Goal: Information Seeking & Learning: Learn about a topic

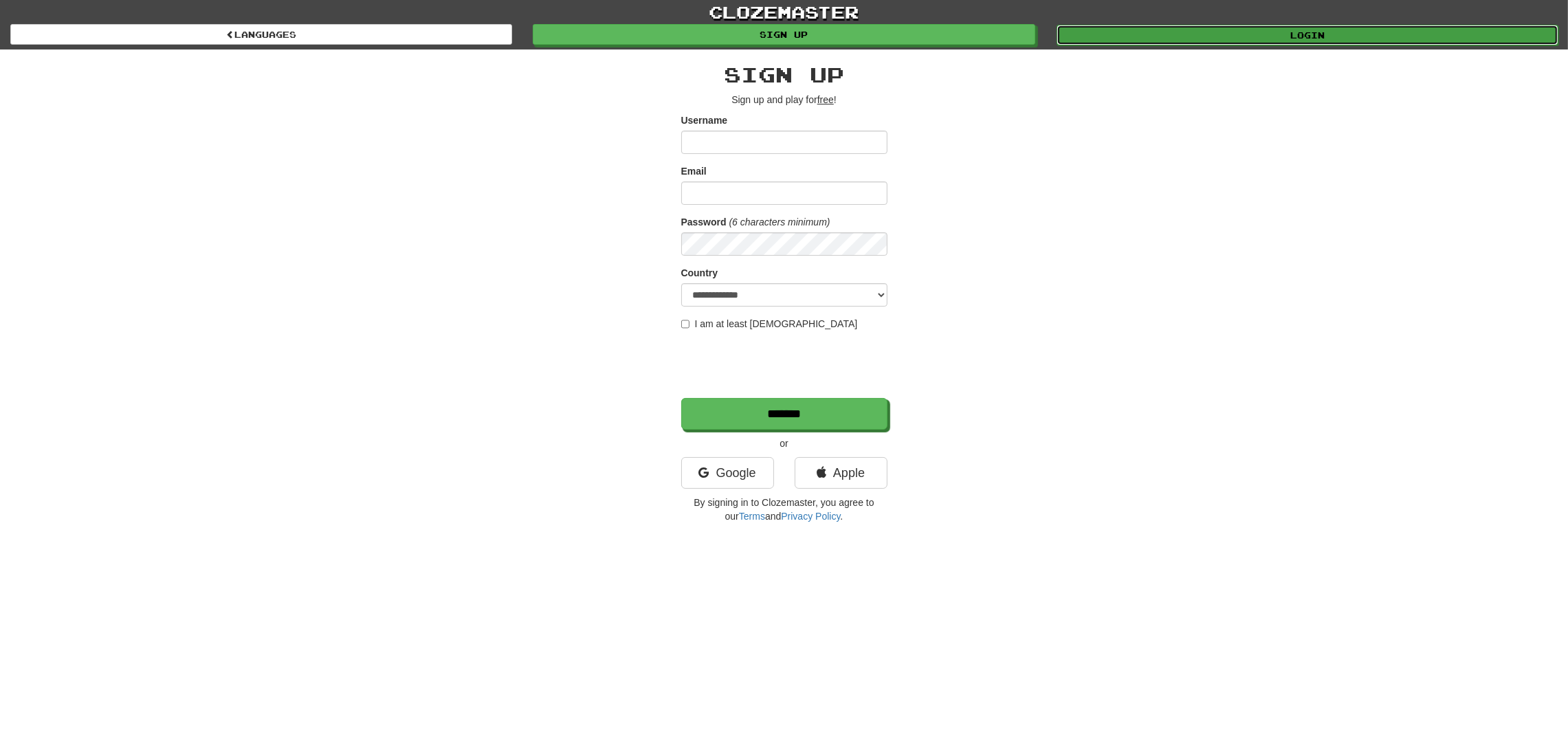
click at [1234, 32] on link "Login" at bounding box center [1307, 35] width 502 height 21
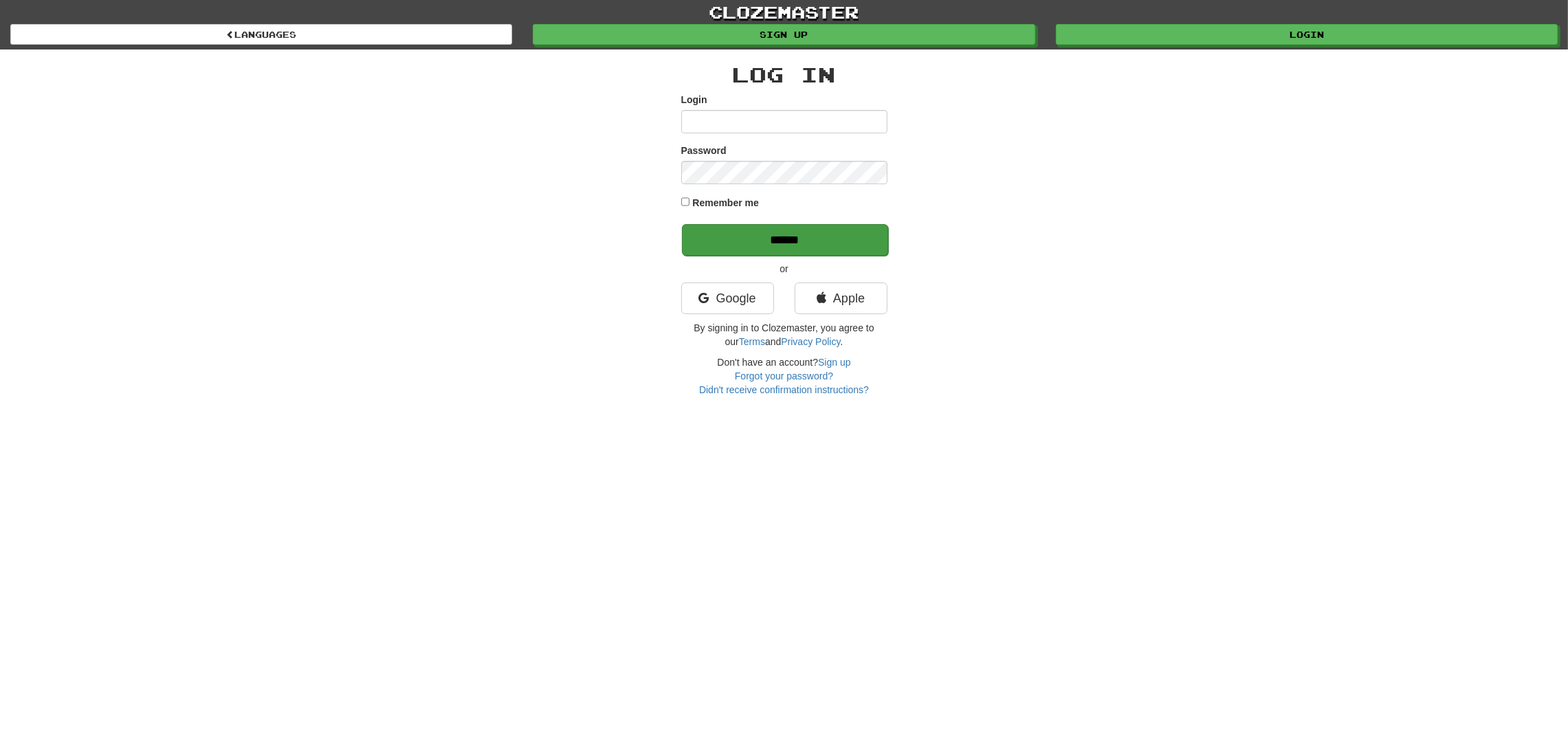
type input "*******"
click at [806, 236] on input "******" at bounding box center [784, 240] width 206 height 32
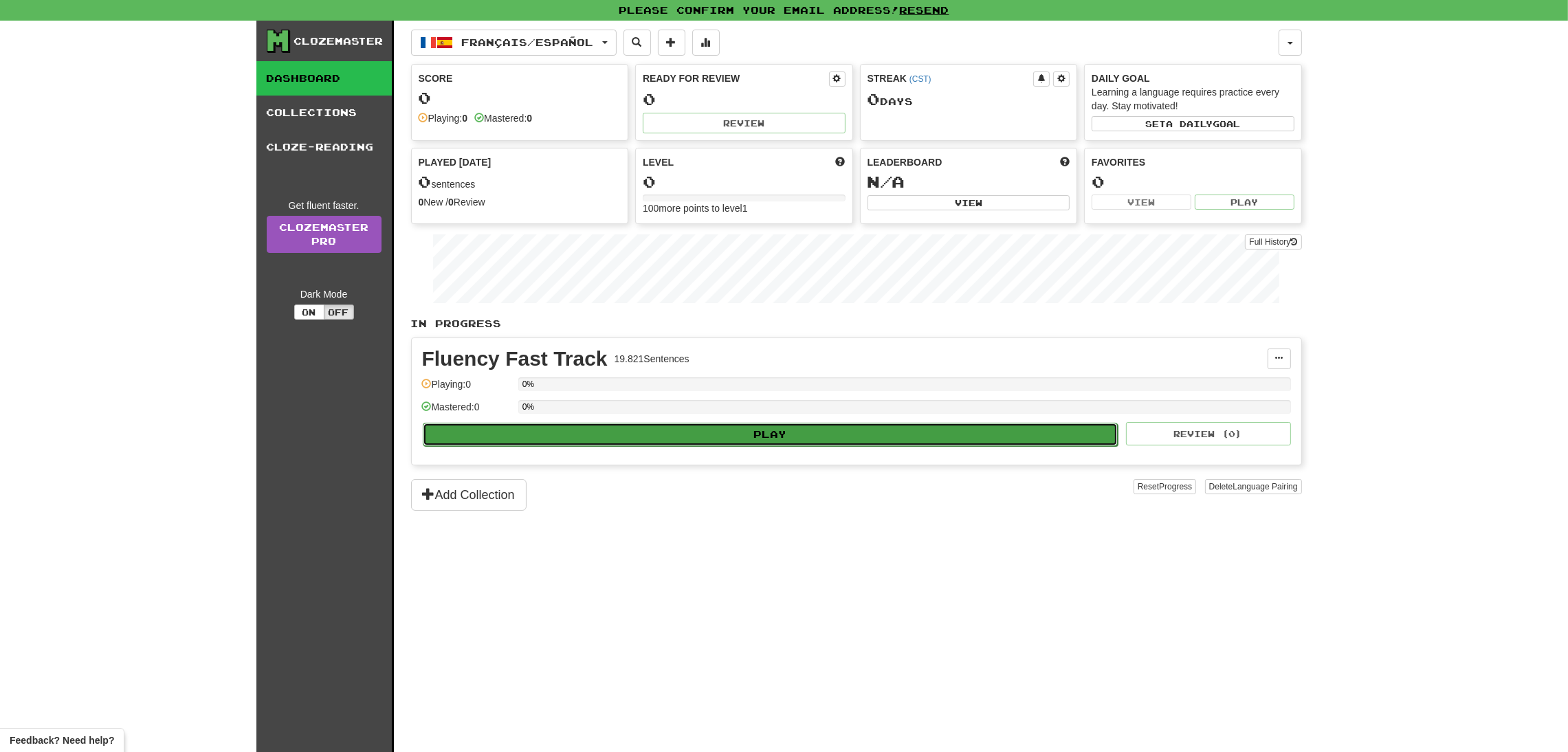
click at [718, 436] on button "Play" at bounding box center [770, 434] width 696 height 23
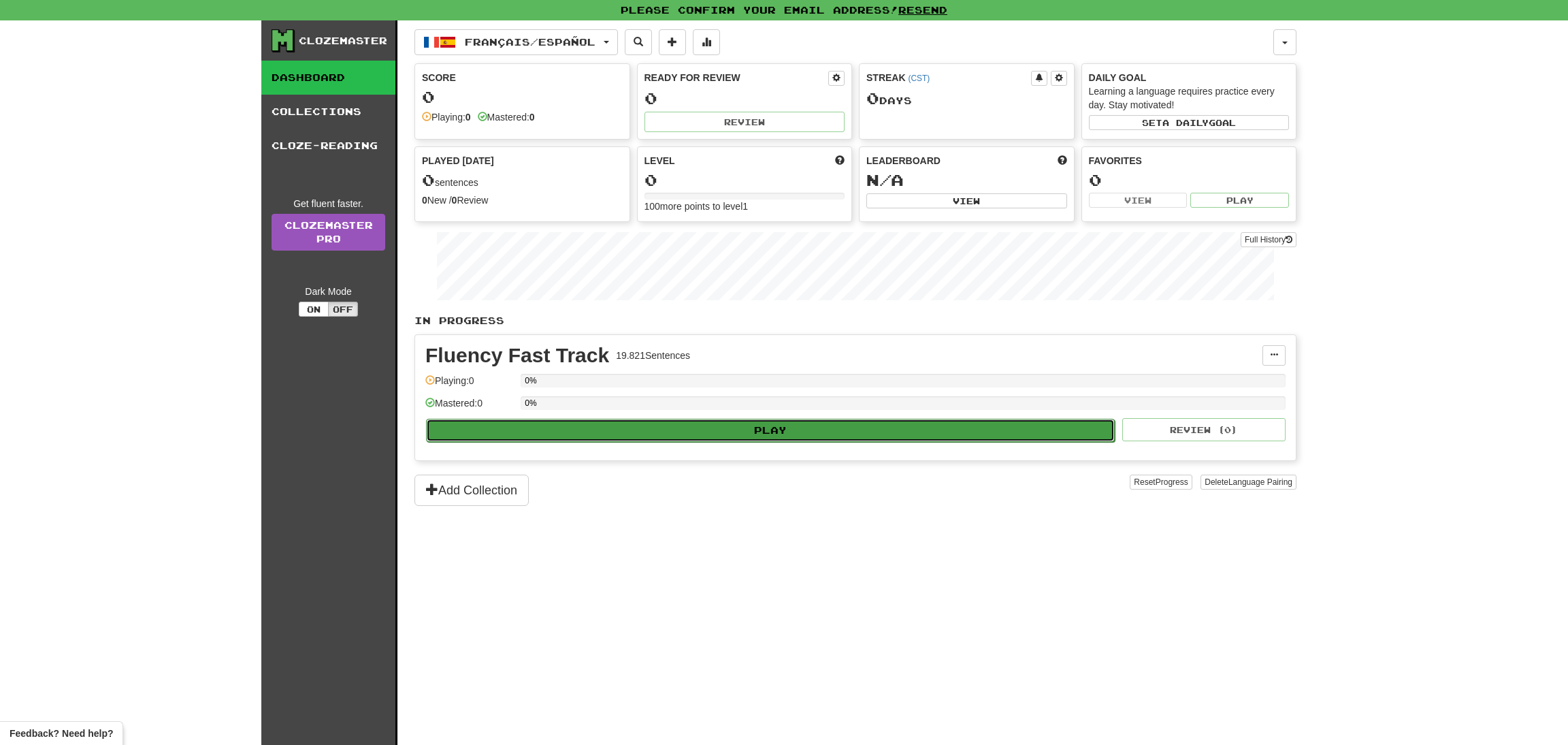
select select "**"
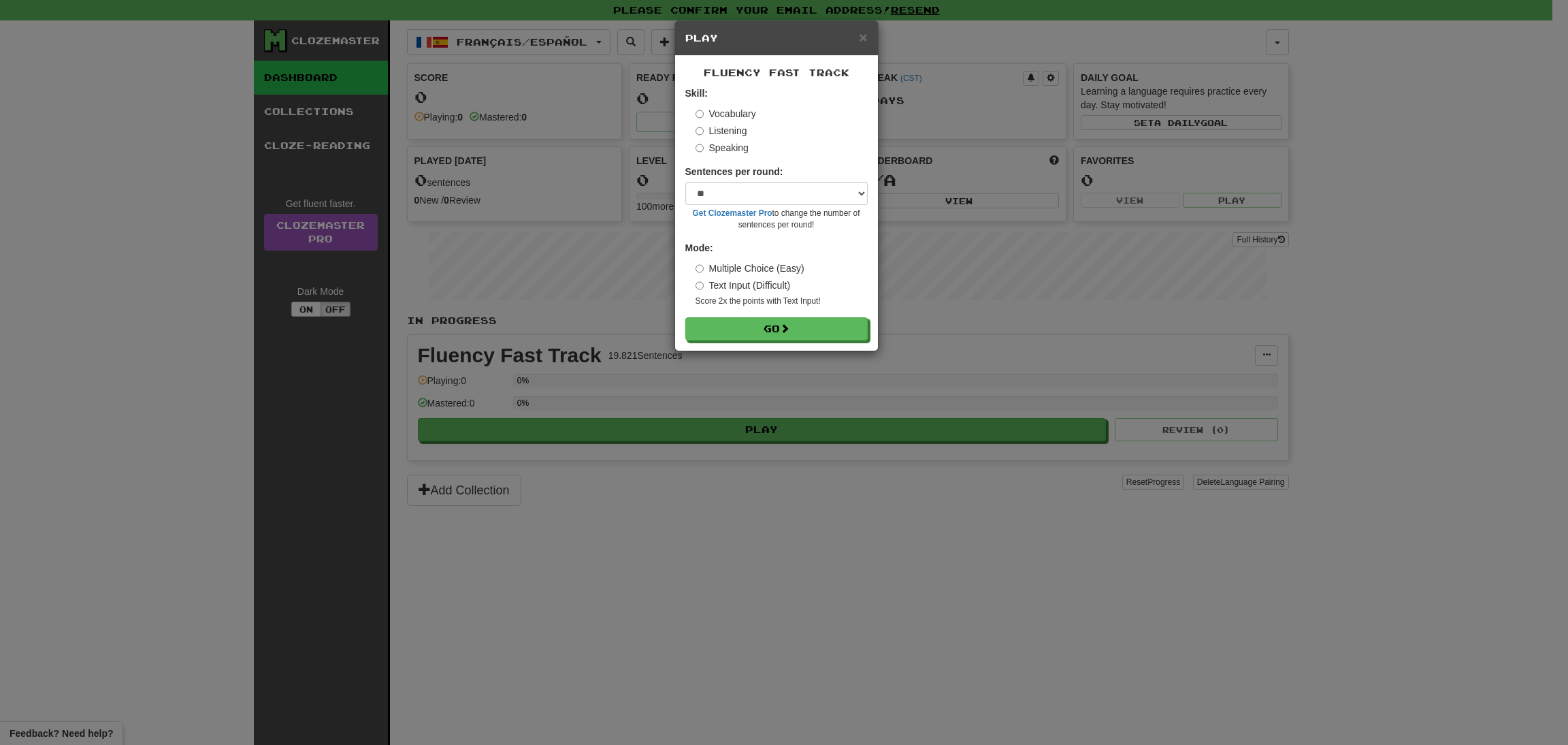
click at [881, 329] on div "× Play Fluency Fast Track Skill: Vocabulary Listening Speaking Sentences per ro…" at bounding box center [784, 372] width 1568 height 745
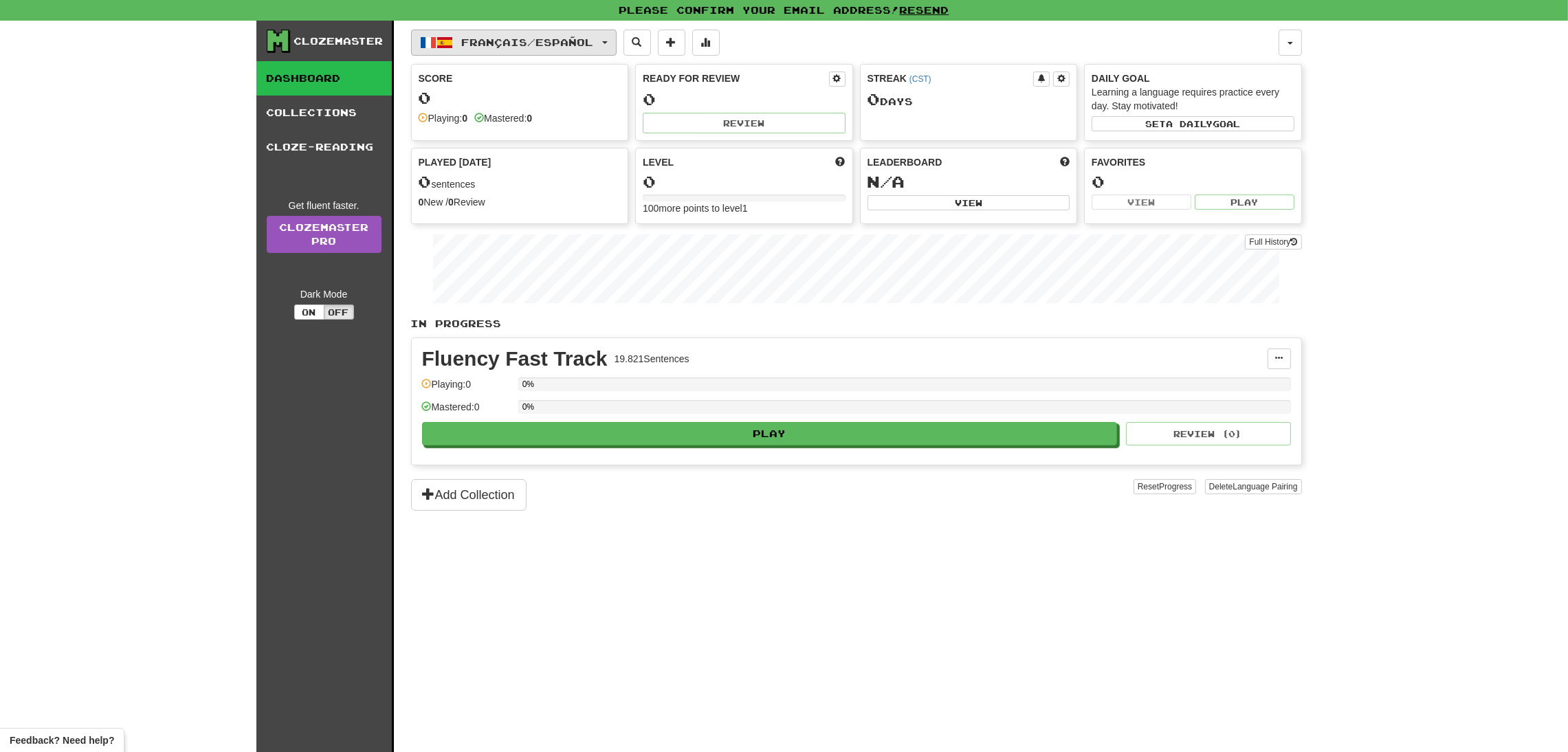
click at [597, 51] on button "Français / Español" at bounding box center [514, 43] width 206 height 27
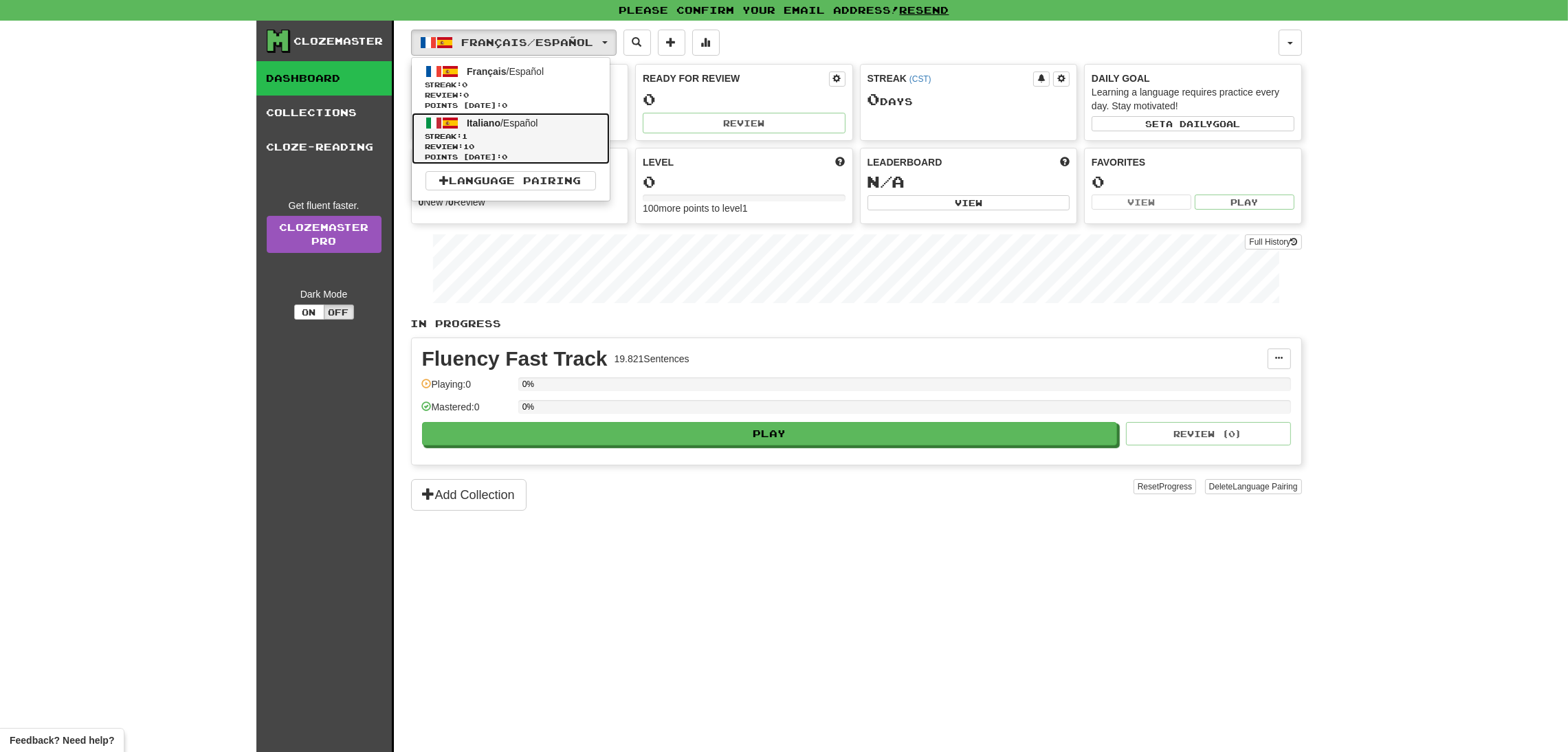
click at [562, 123] on link "Italiano / Español Streak: 1 Review: 10 Points today: 0" at bounding box center [511, 138] width 198 height 51
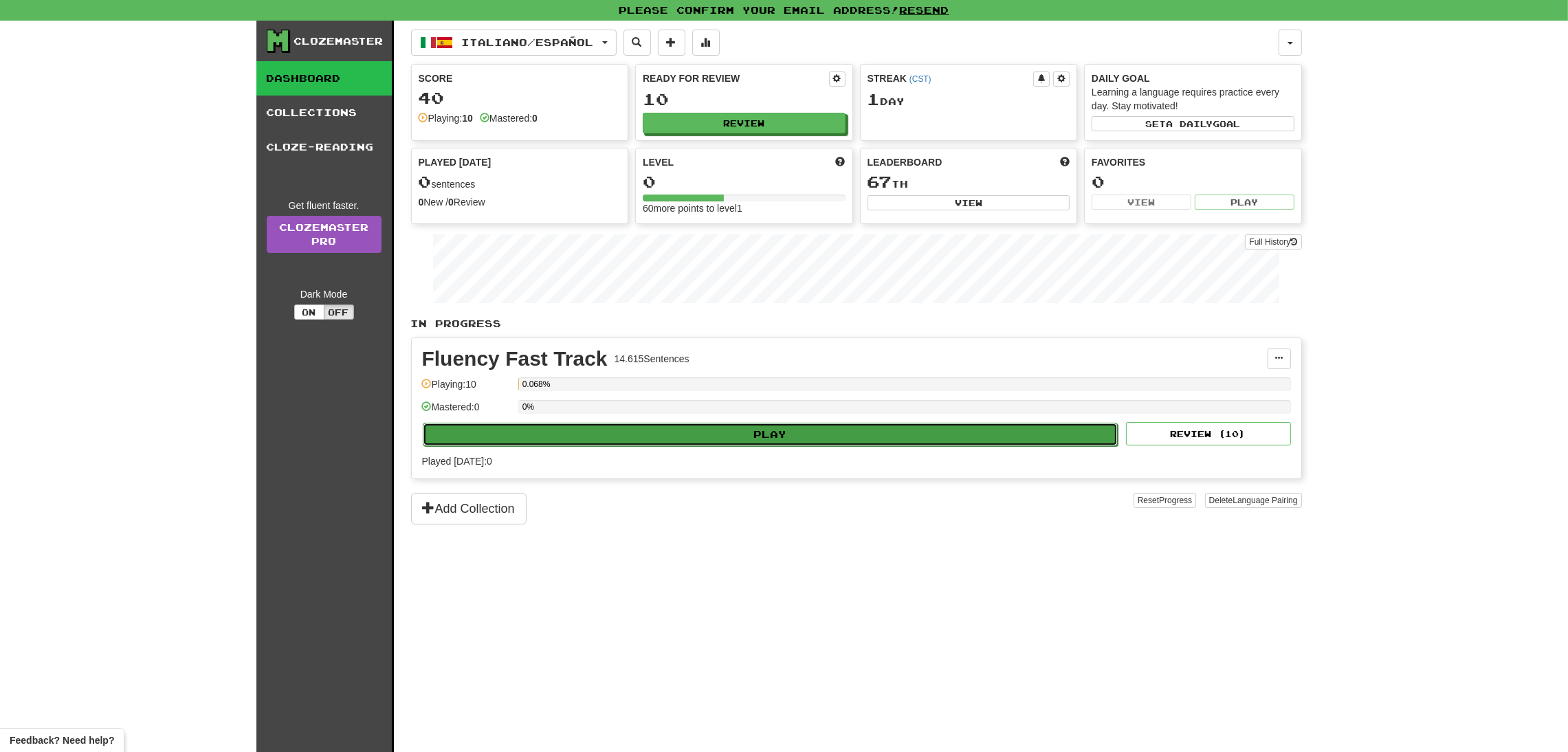
click at [780, 428] on button "Play" at bounding box center [770, 434] width 696 height 23
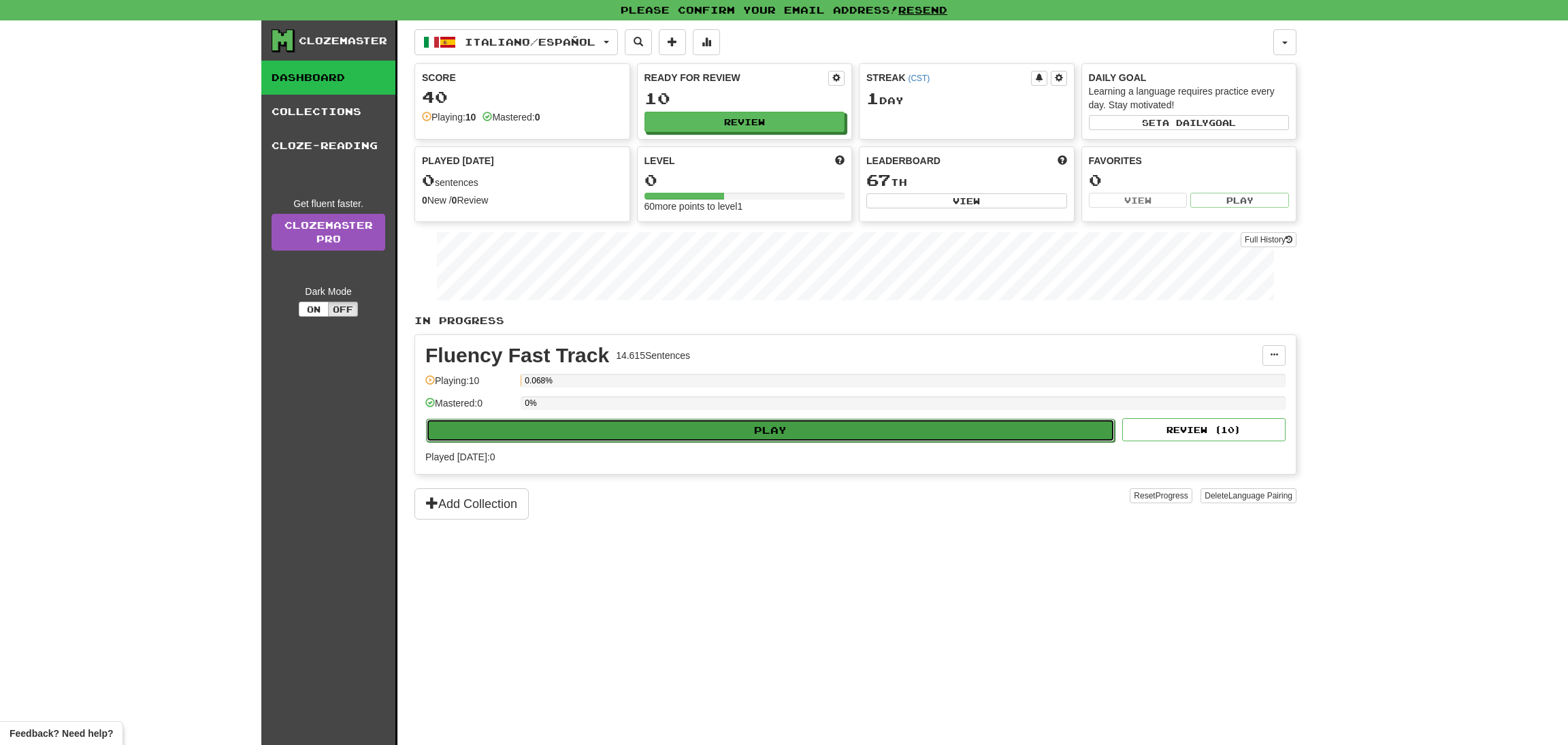
select select "**"
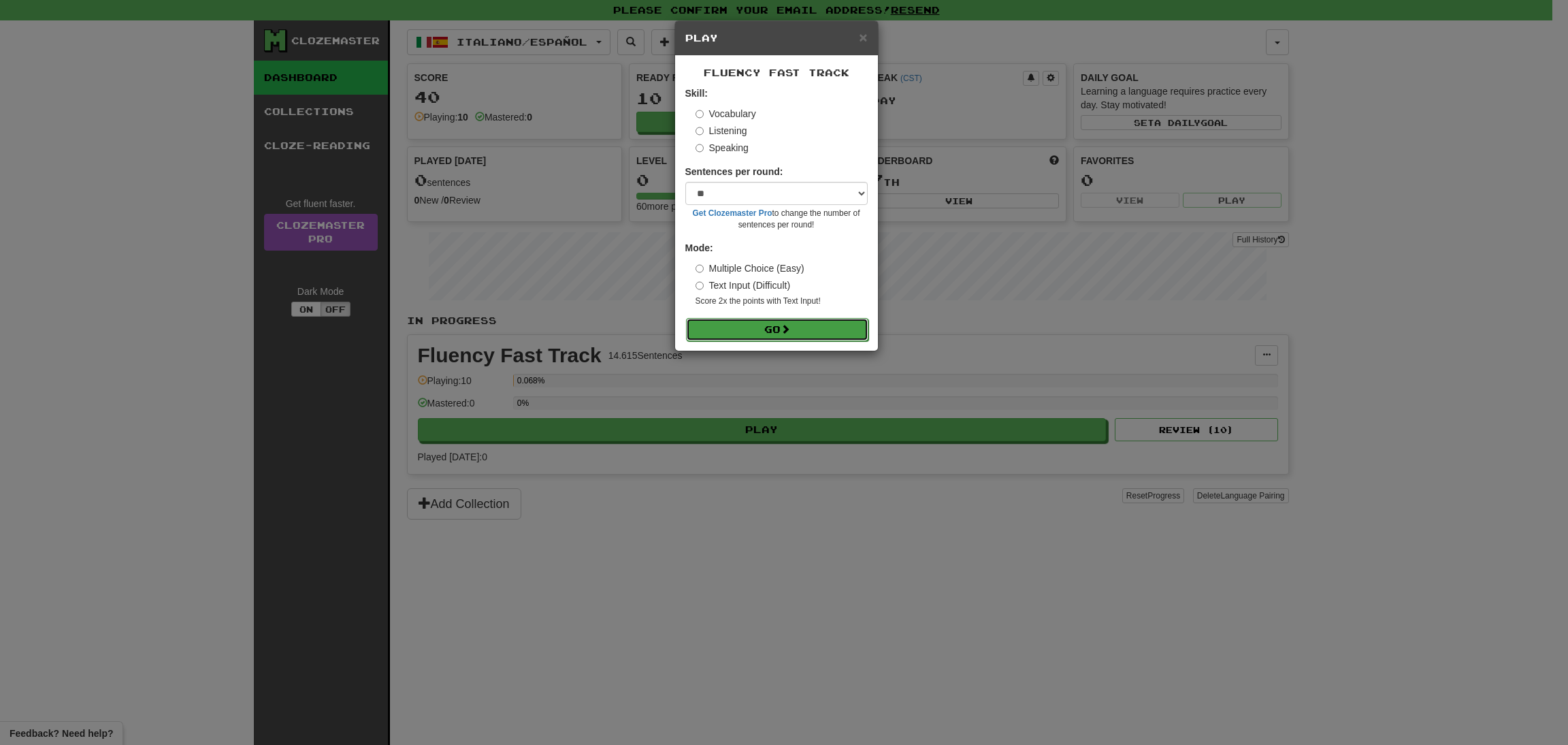
click at [757, 334] on button "Go" at bounding box center [777, 329] width 182 height 23
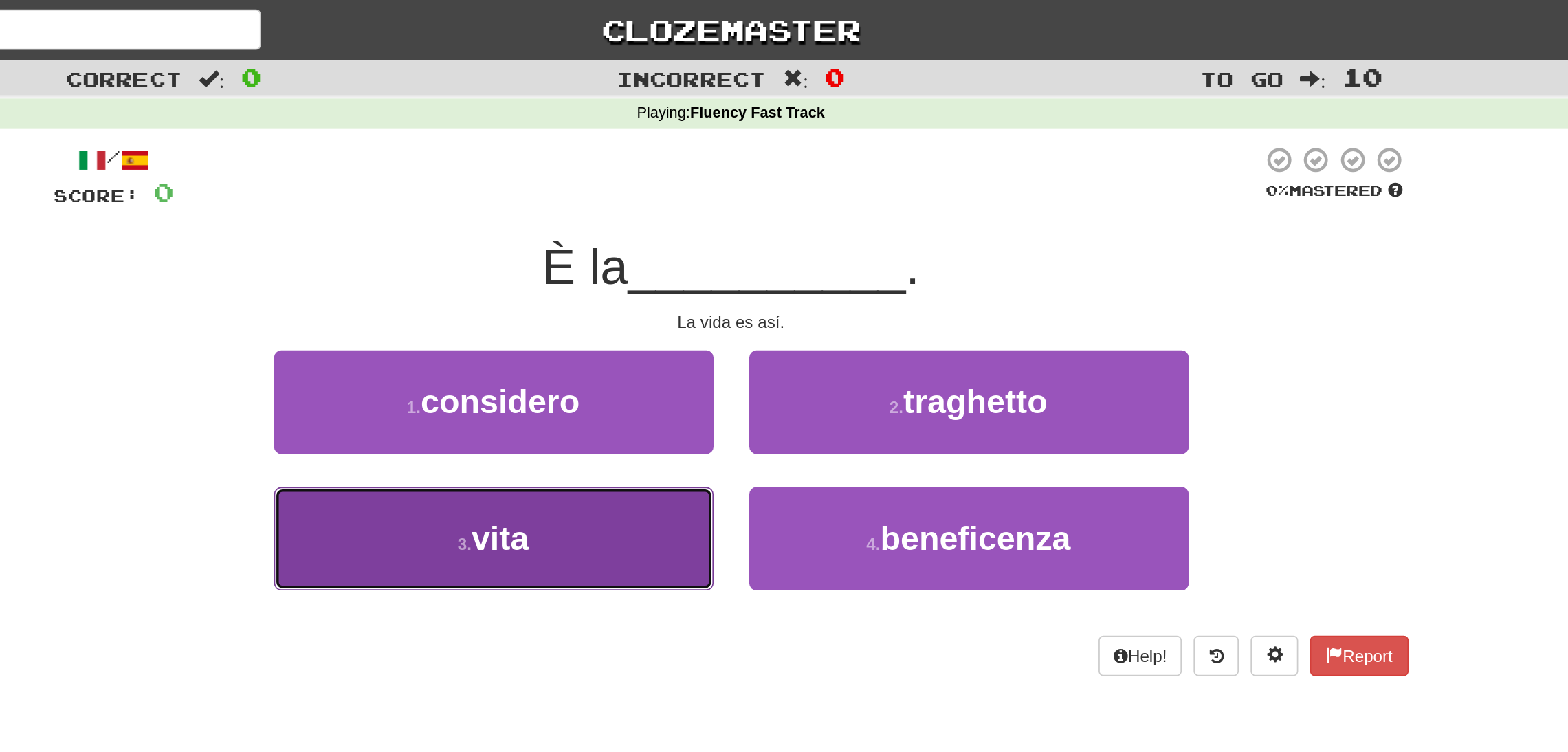
click at [722, 299] on button "3 . vita" at bounding box center [647, 312] width 255 height 60
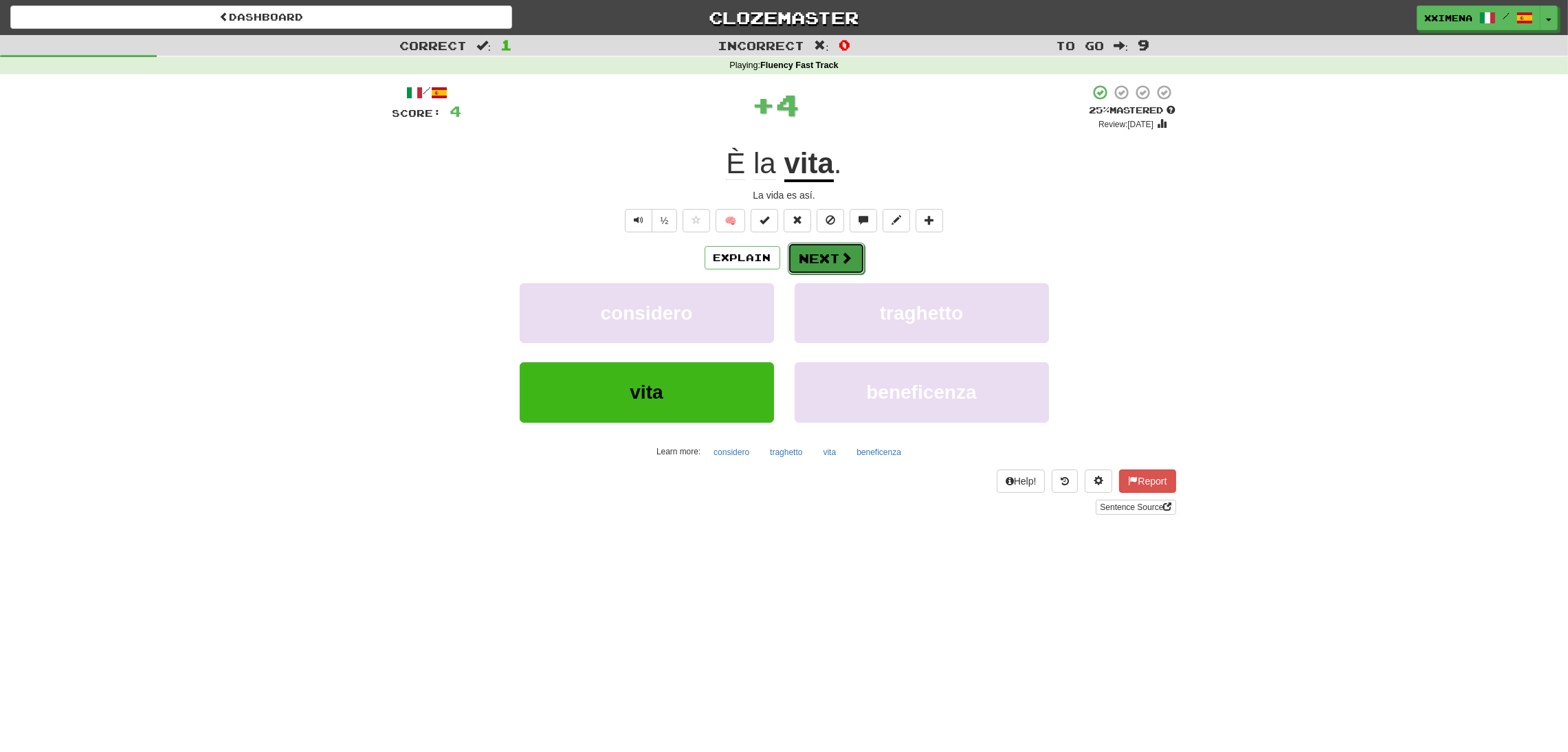
click at [828, 265] on button "Next" at bounding box center [826, 259] width 77 height 32
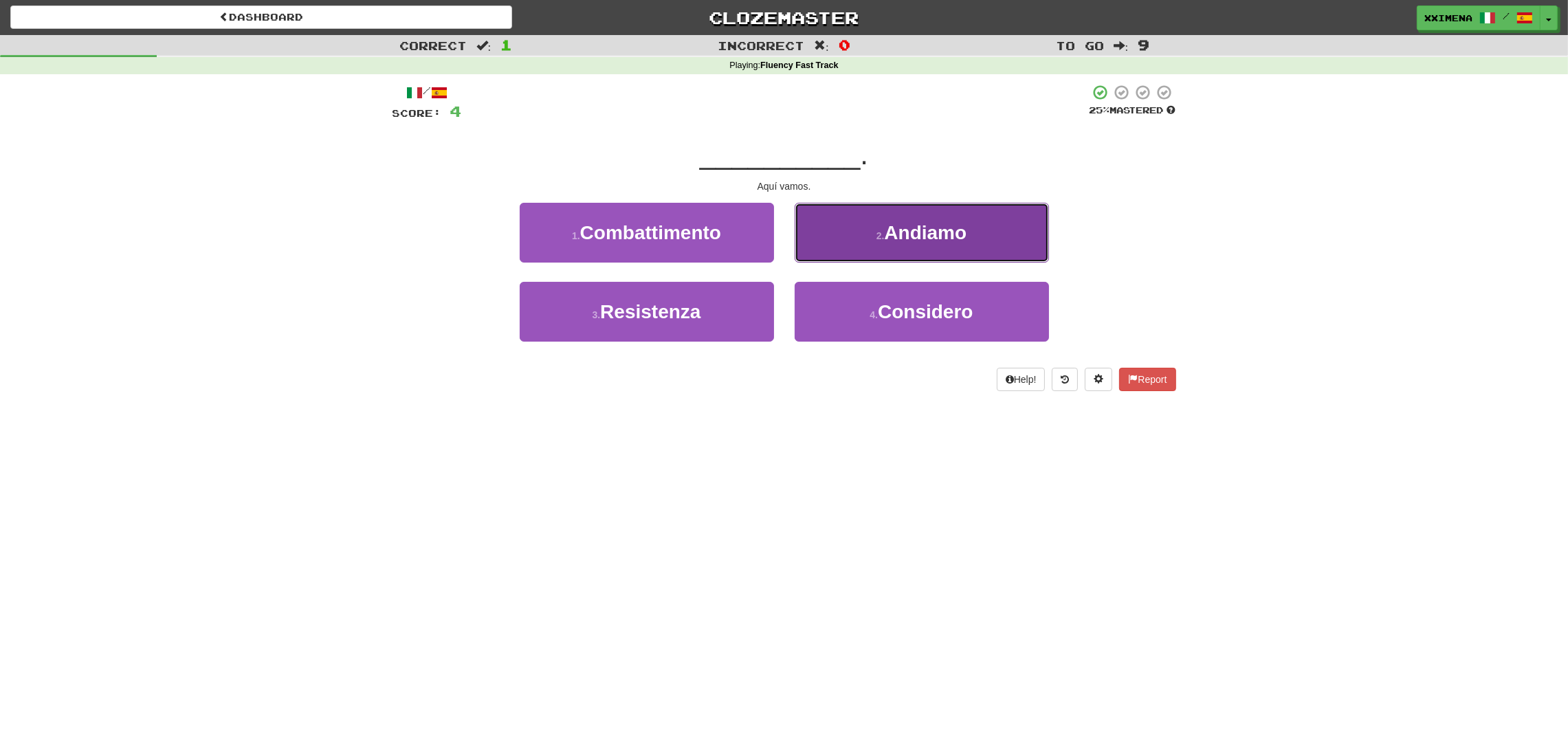
click at [818, 229] on button "2 . [GEOGRAPHIC_DATA]" at bounding box center [921, 233] width 255 height 60
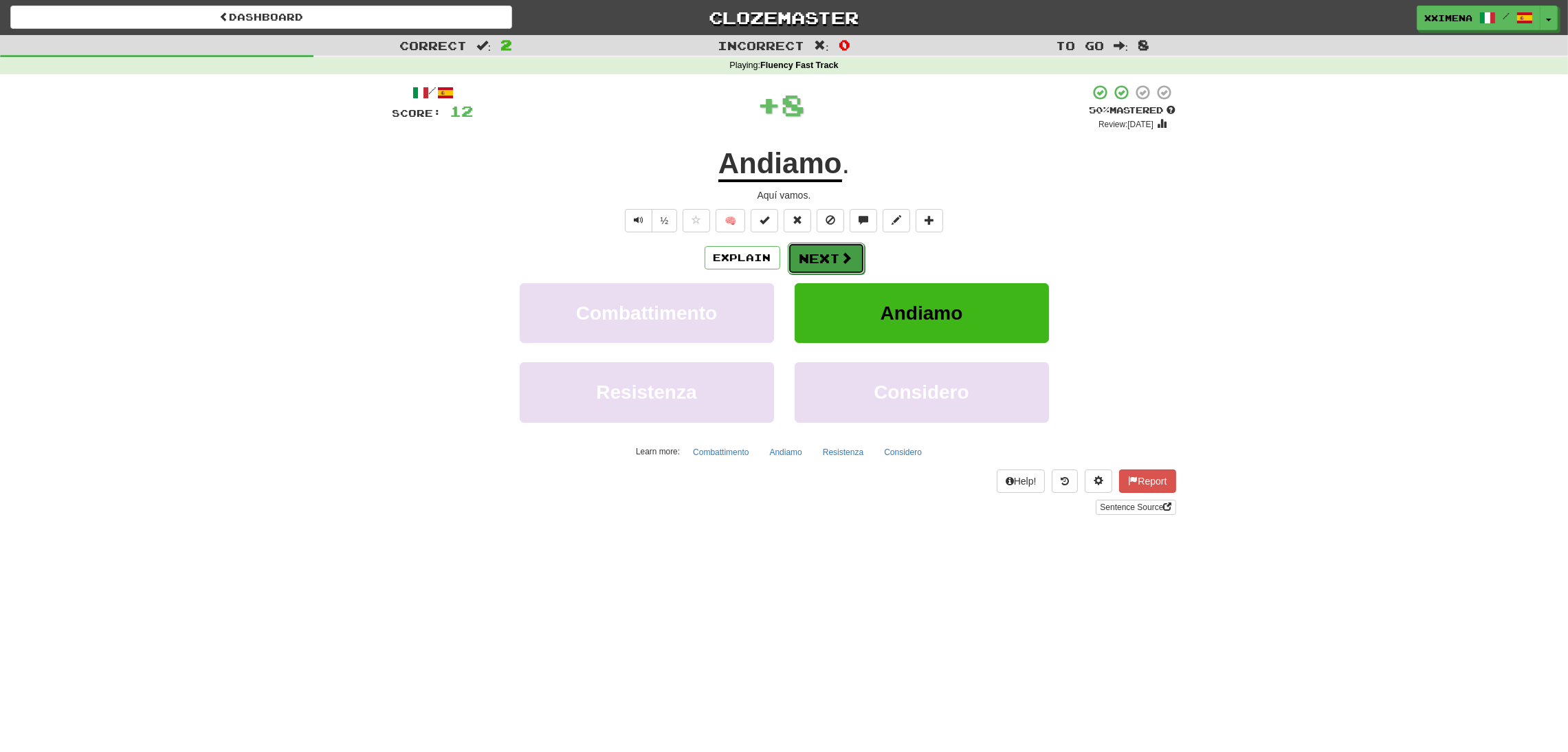
click at [806, 258] on button "Next" at bounding box center [826, 259] width 77 height 32
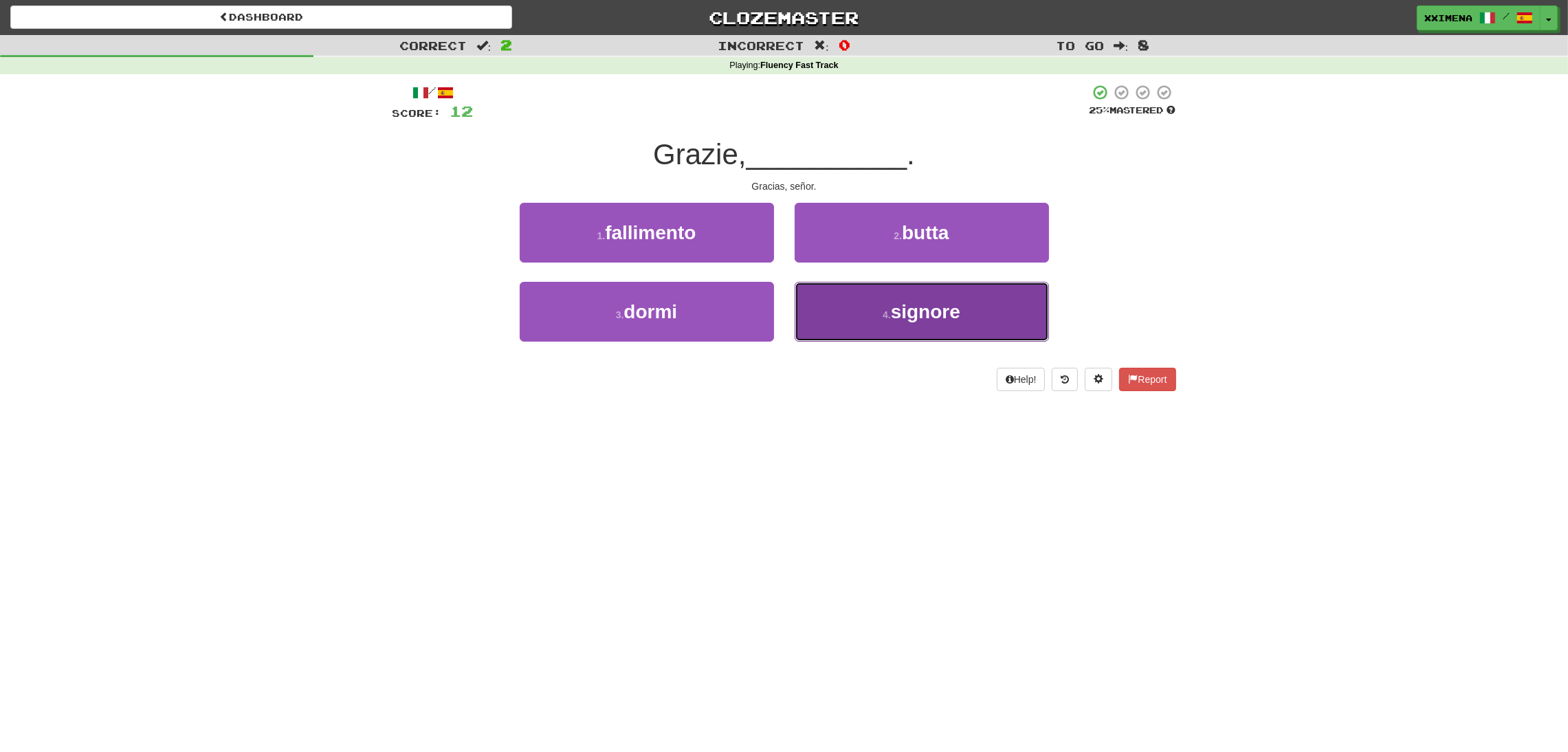
click at [914, 340] on button "4 . signore" at bounding box center [921, 312] width 255 height 60
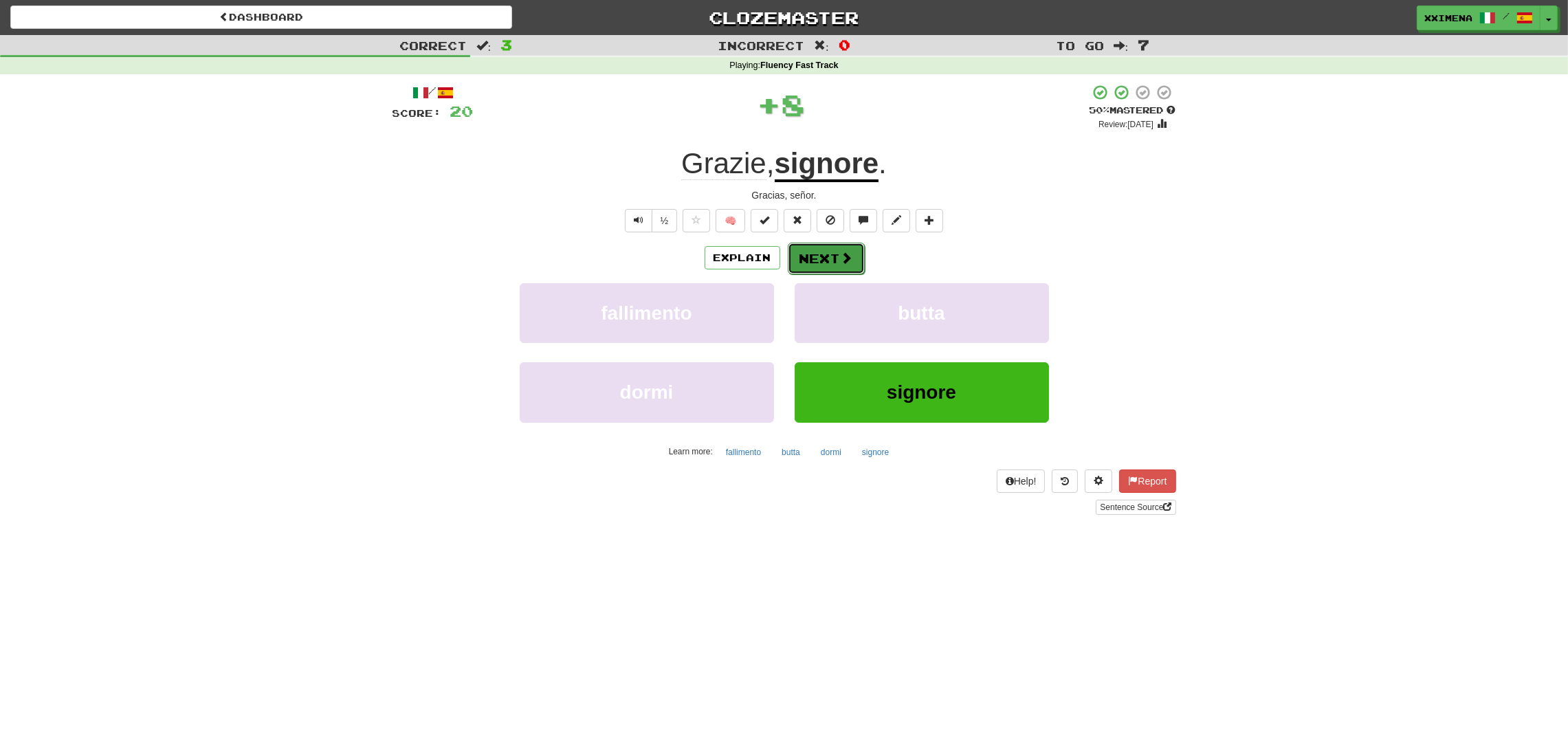
click at [819, 261] on button "Next" at bounding box center [826, 259] width 77 height 32
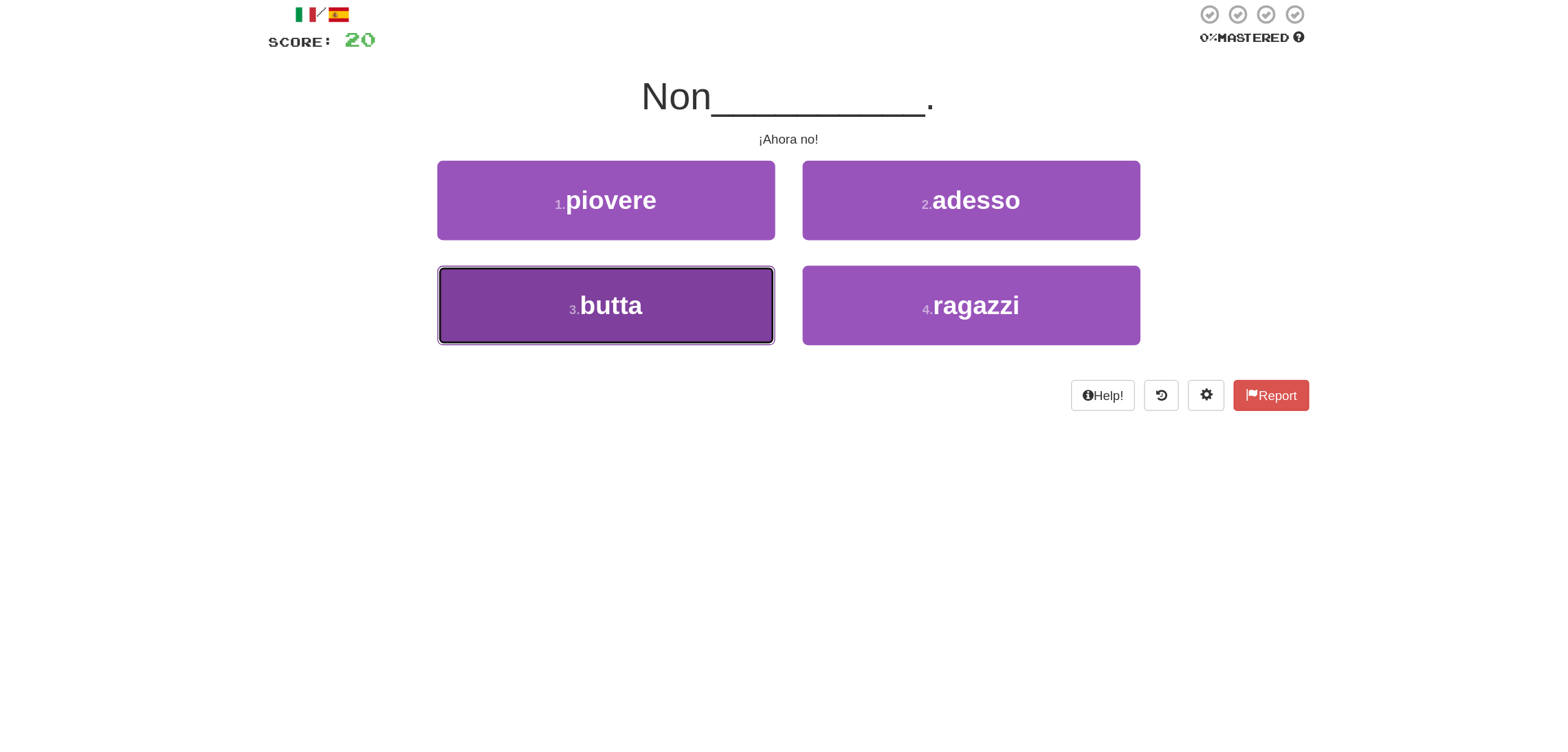
click at [692, 332] on button "3 . butta" at bounding box center [647, 312] width 255 height 60
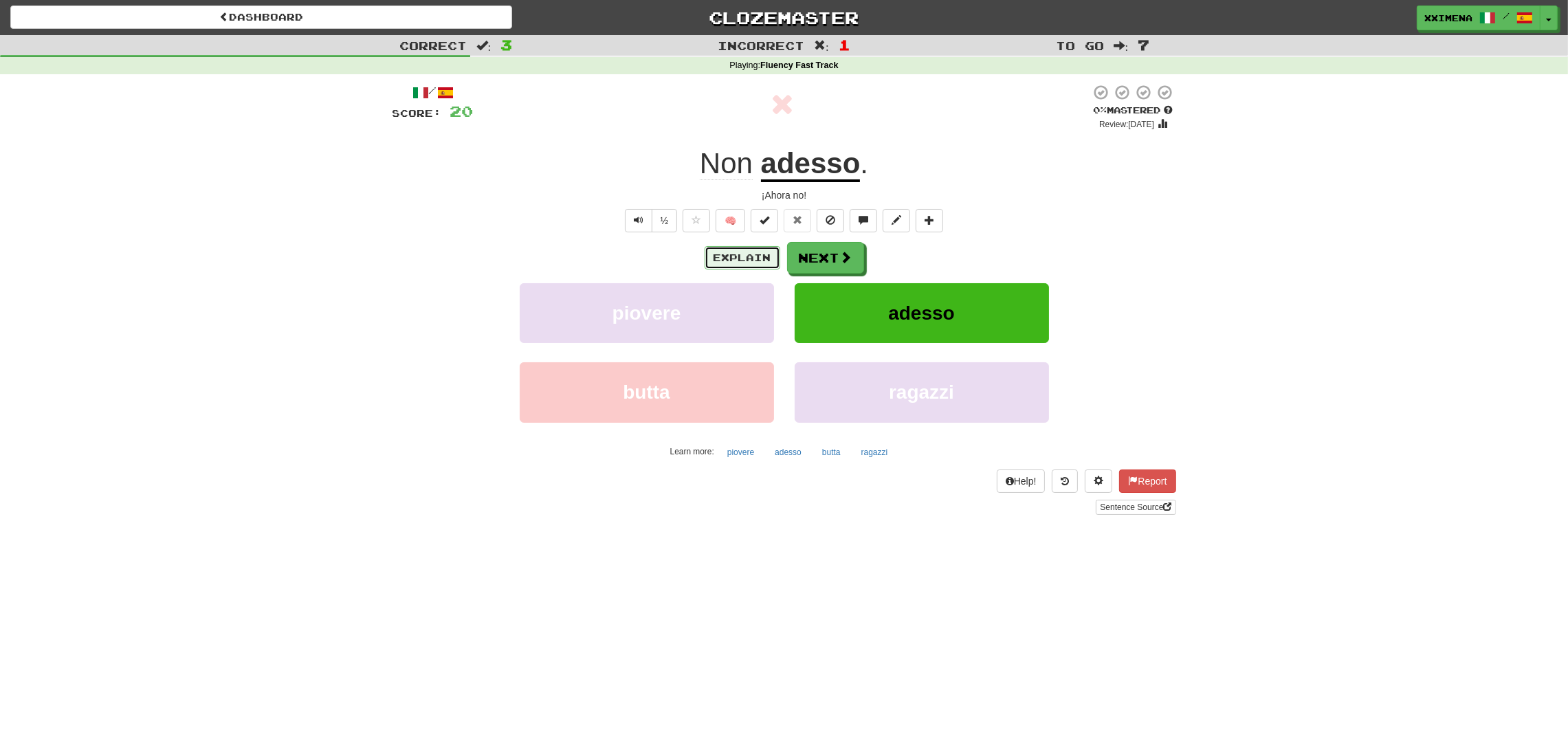
click at [741, 265] on button "Explain" at bounding box center [742, 258] width 75 height 23
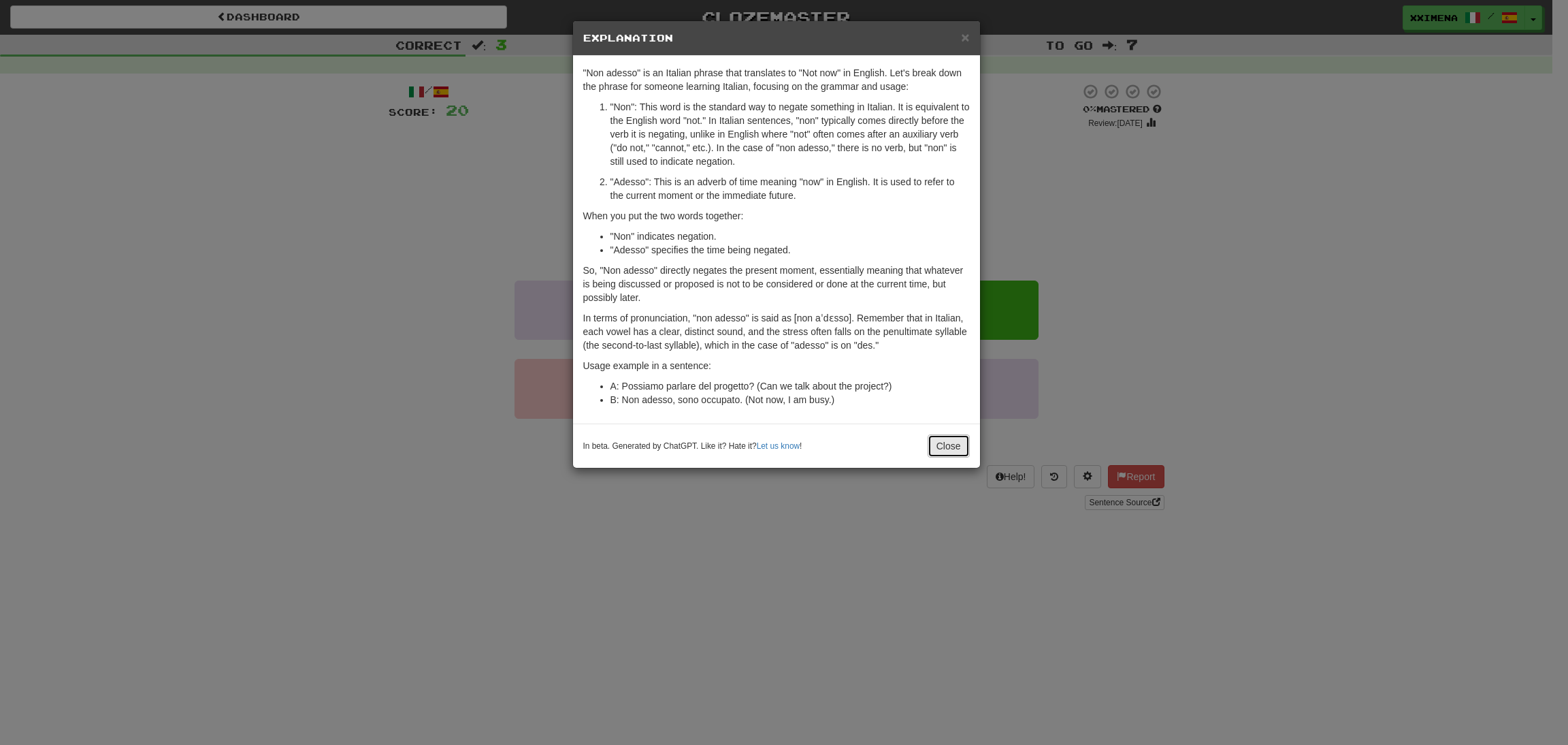
click at [957, 448] on button "Close" at bounding box center [948, 446] width 42 height 23
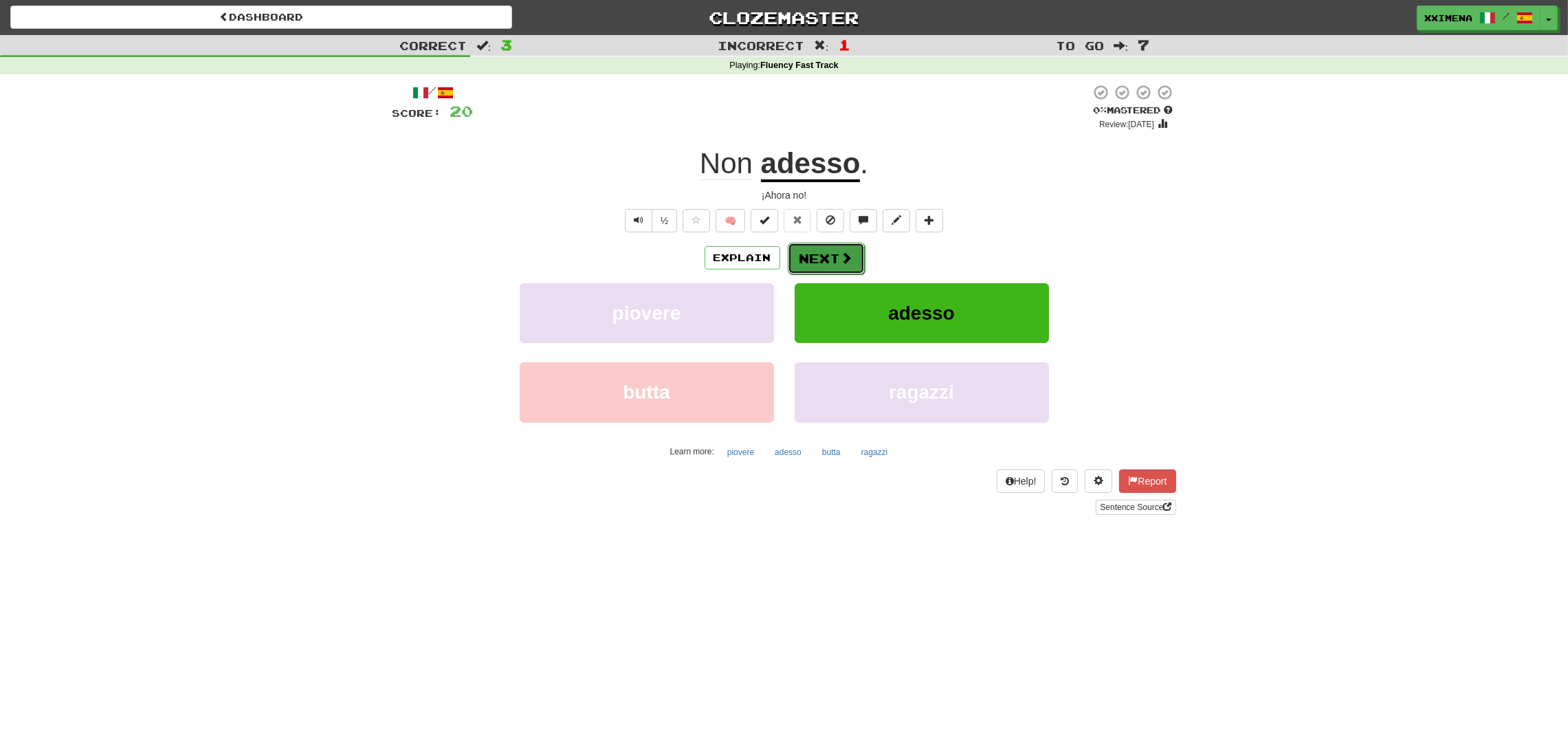
click at [830, 264] on button "Next" at bounding box center [826, 259] width 77 height 32
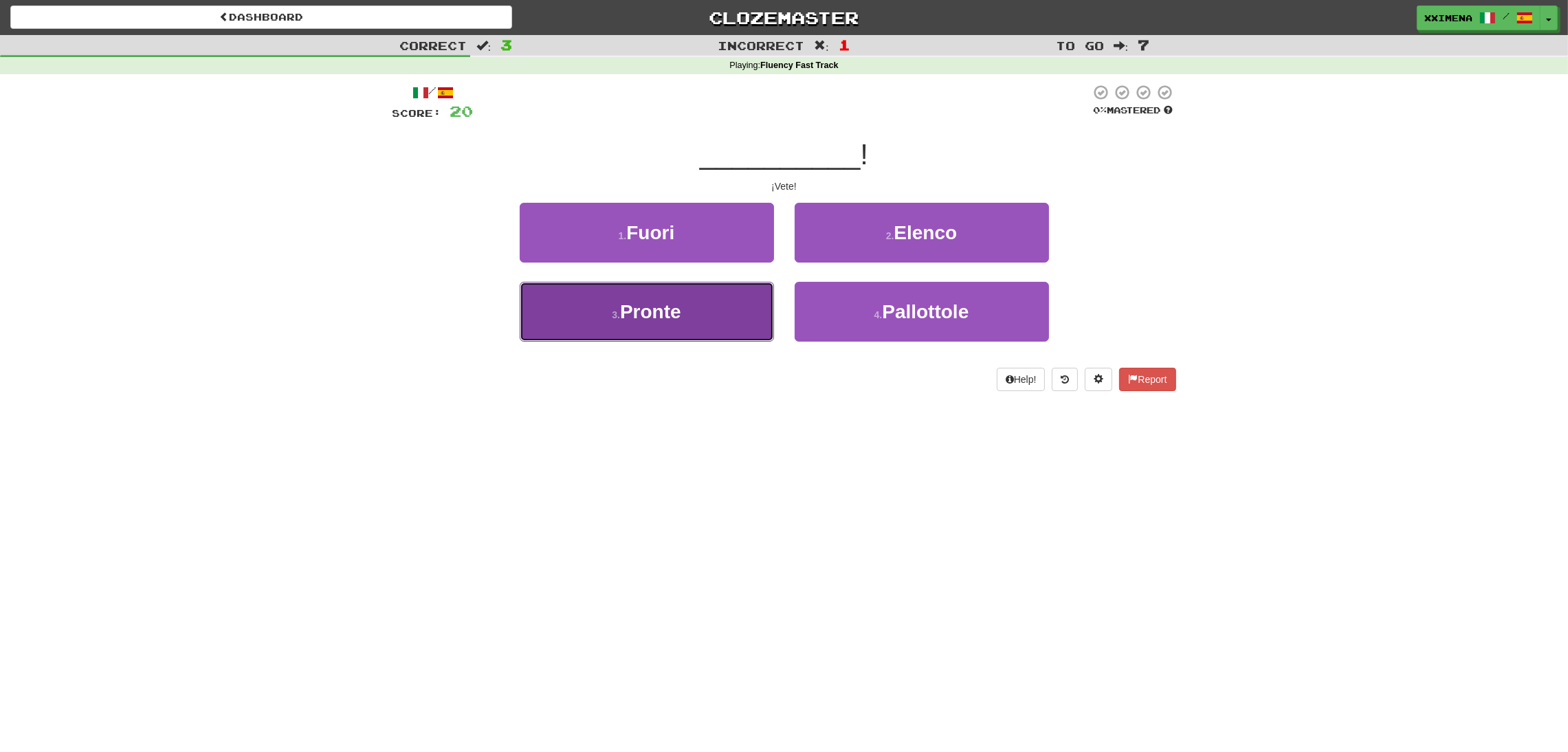
click at [731, 314] on button "3 . Pronte" at bounding box center [647, 312] width 255 height 60
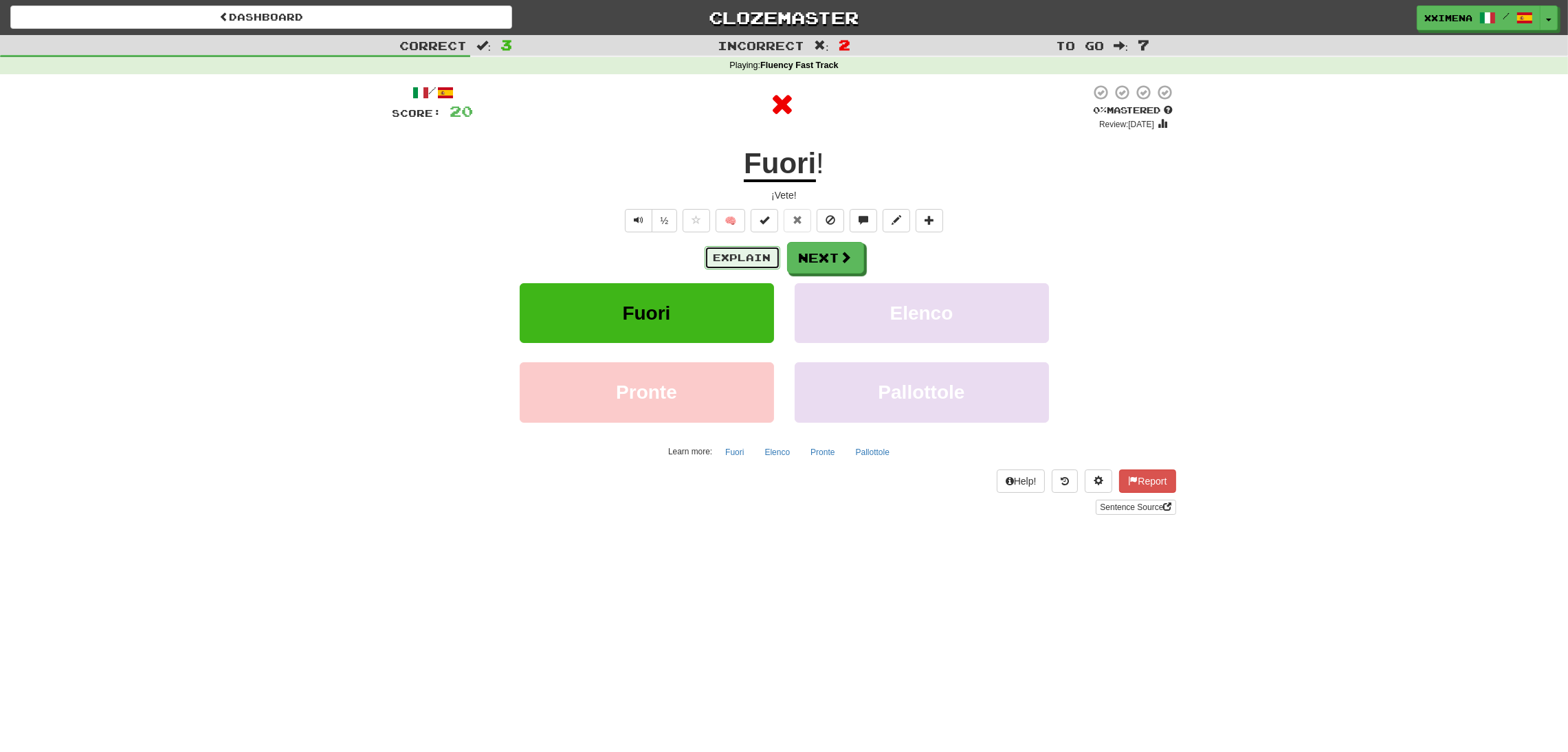
click at [765, 257] on button "Explain" at bounding box center [742, 258] width 75 height 23
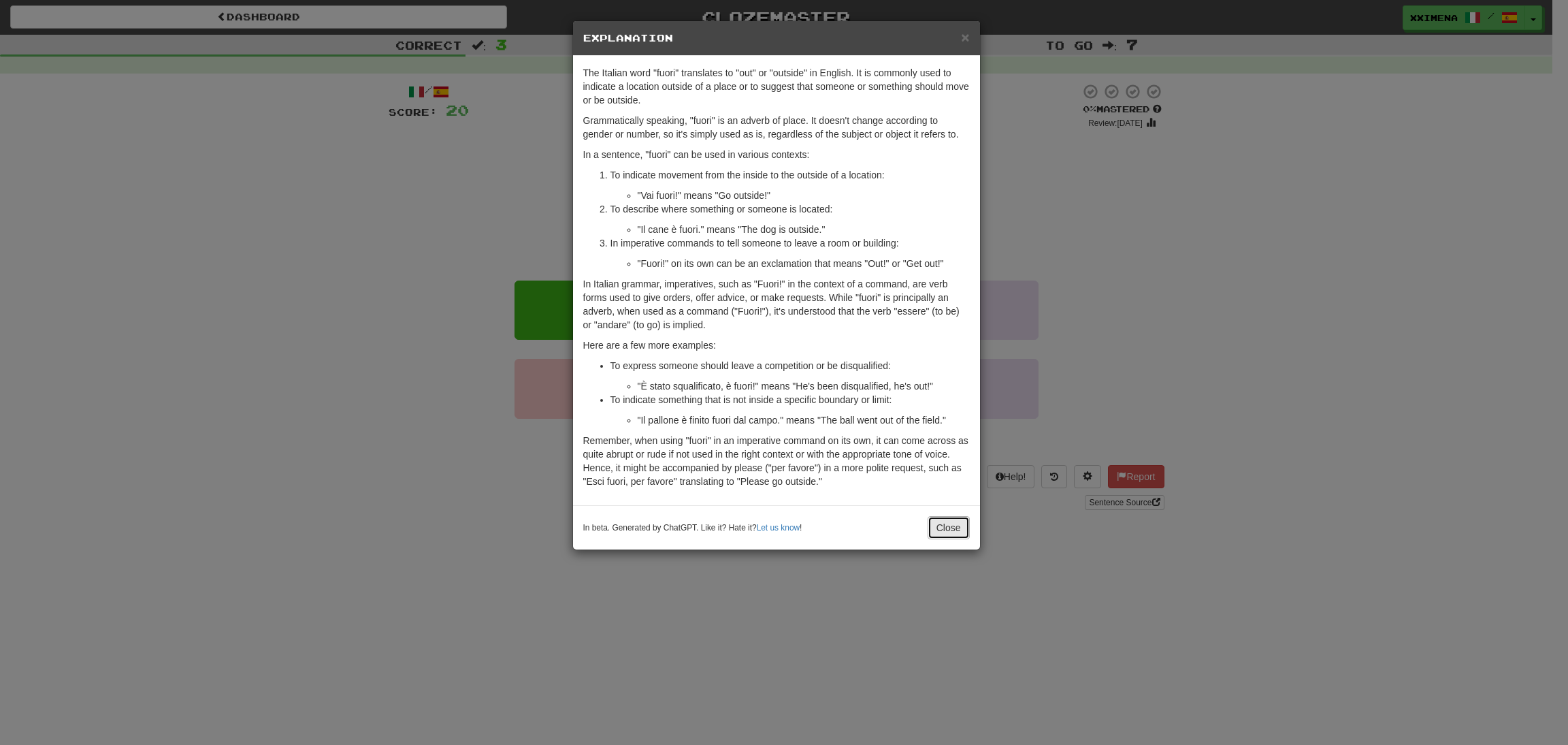
click at [953, 536] on button "Close" at bounding box center [948, 527] width 42 height 23
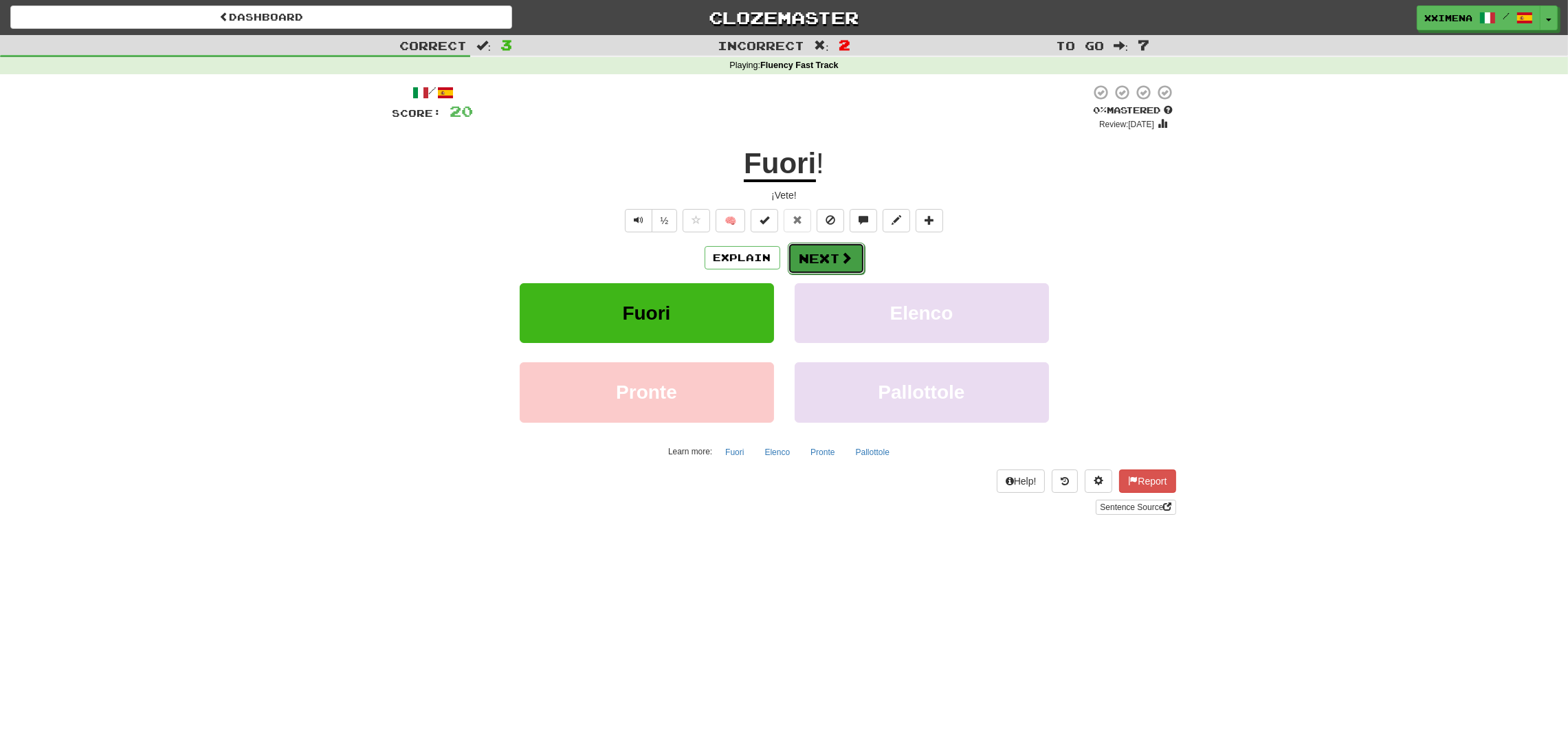
click at [828, 263] on button "Next" at bounding box center [826, 259] width 77 height 32
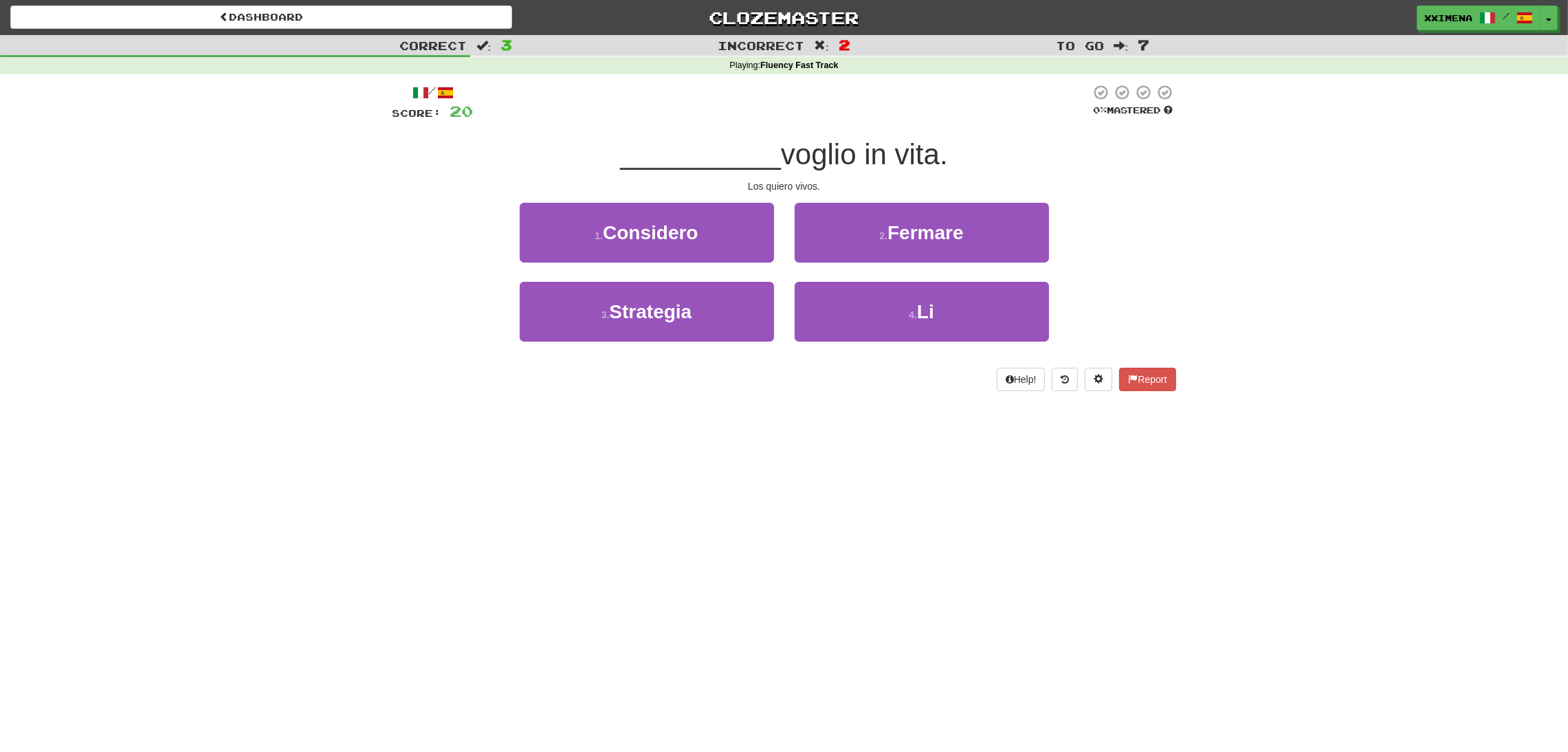
click at [774, 183] on div "Los quiero vivos." at bounding box center [784, 186] width 784 height 14
click at [789, 199] on div "/ Score: 20 0 % Mastered __________ voglio in vita. Los quiero vivos. 1 . Consi…" at bounding box center [784, 237] width 784 height 308
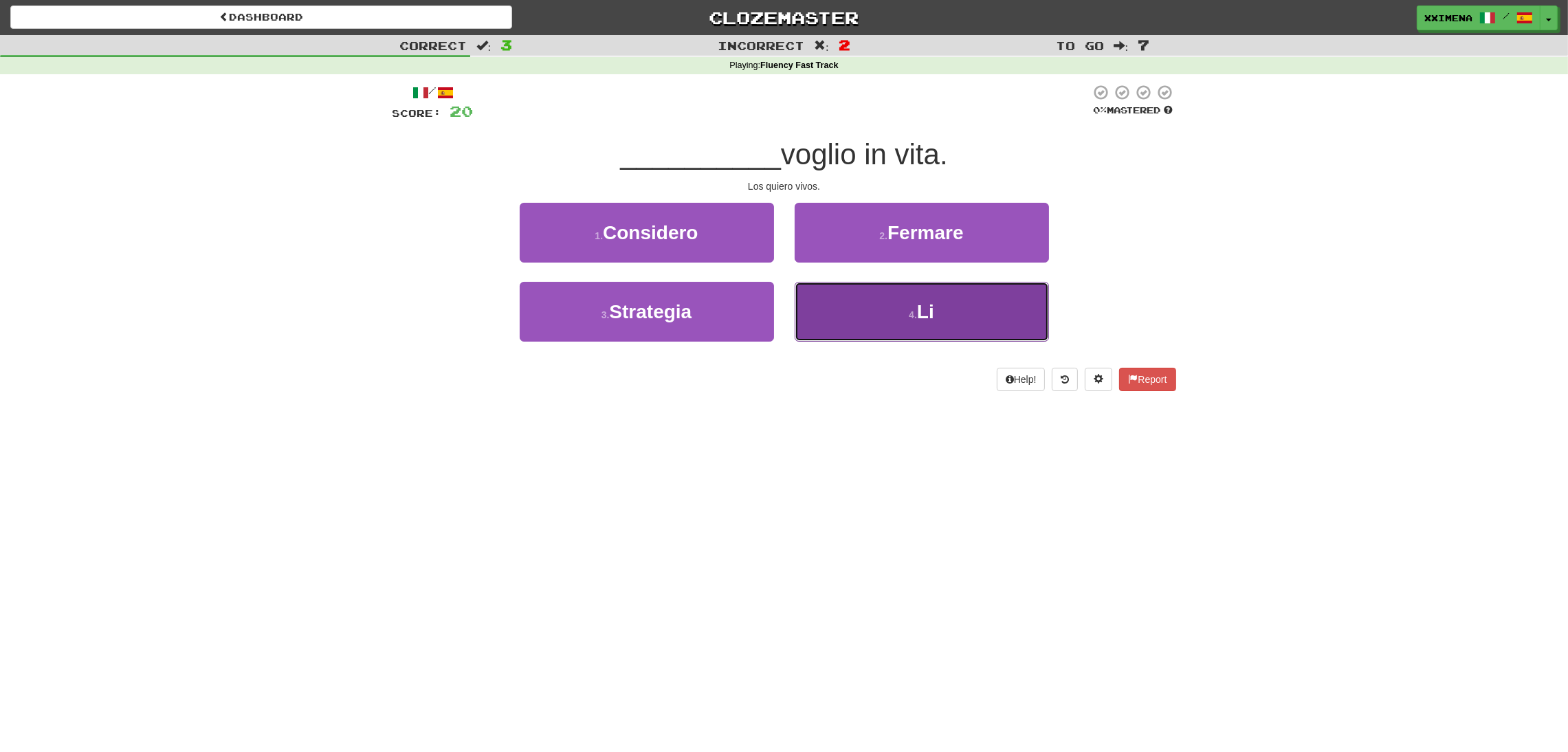
click at [855, 326] on button "4 . Li" at bounding box center [921, 312] width 255 height 60
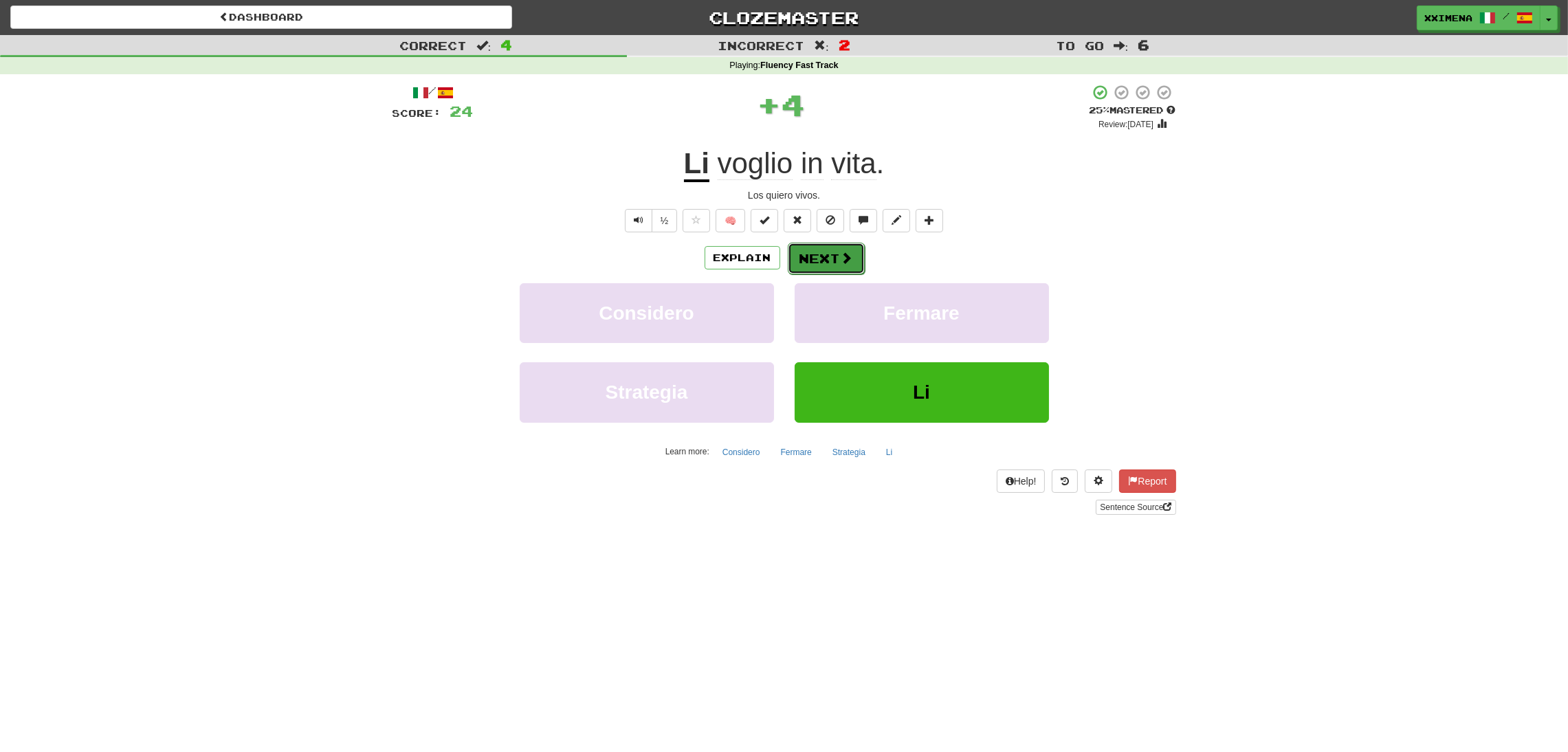
click at [838, 257] on button "Next" at bounding box center [826, 259] width 77 height 32
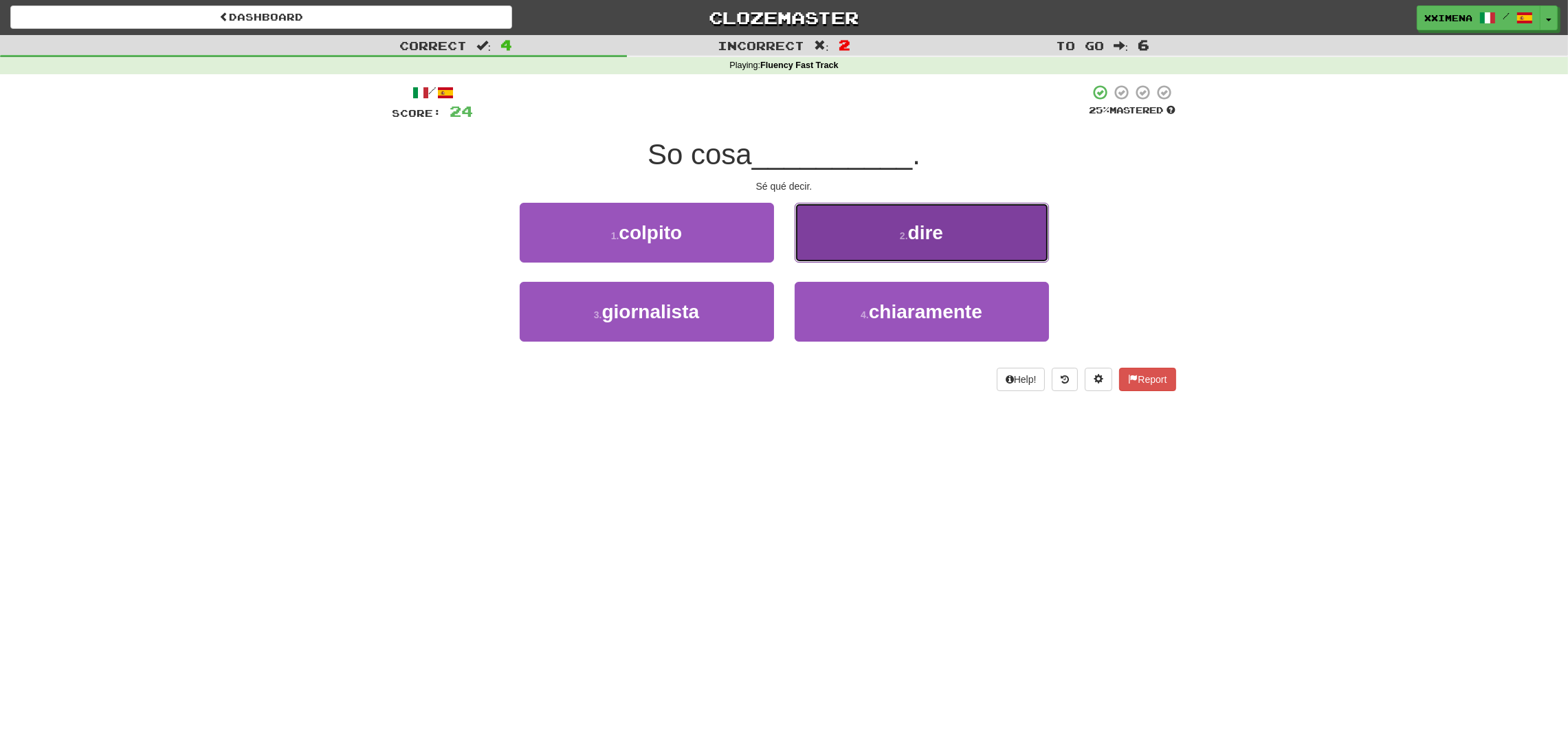
click at [900, 245] on button "2 . dire" at bounding box center [921, 233] width 255 height 60
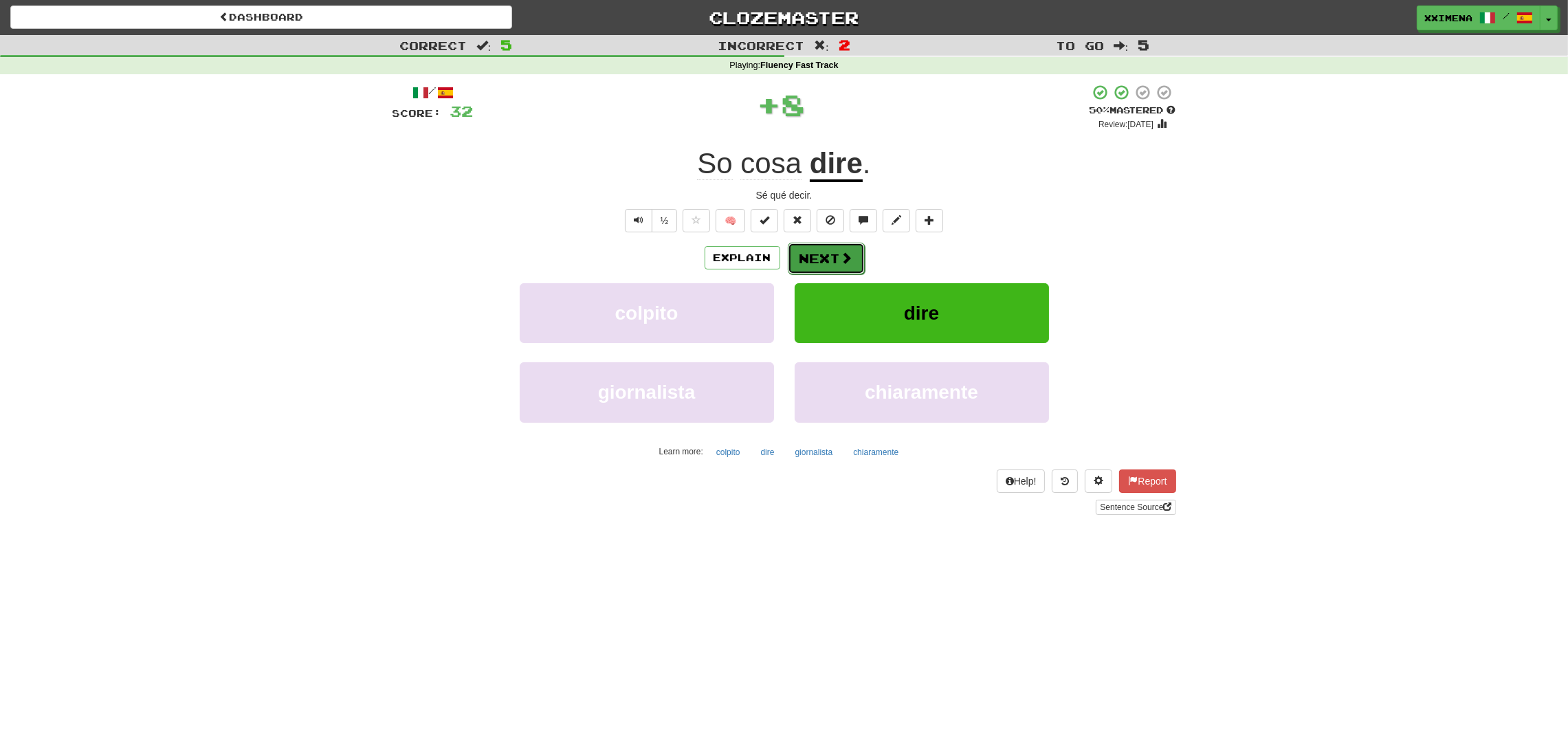
click at [813, 243] on button "Next" at bounding box center [826, 259] width 77 height 32
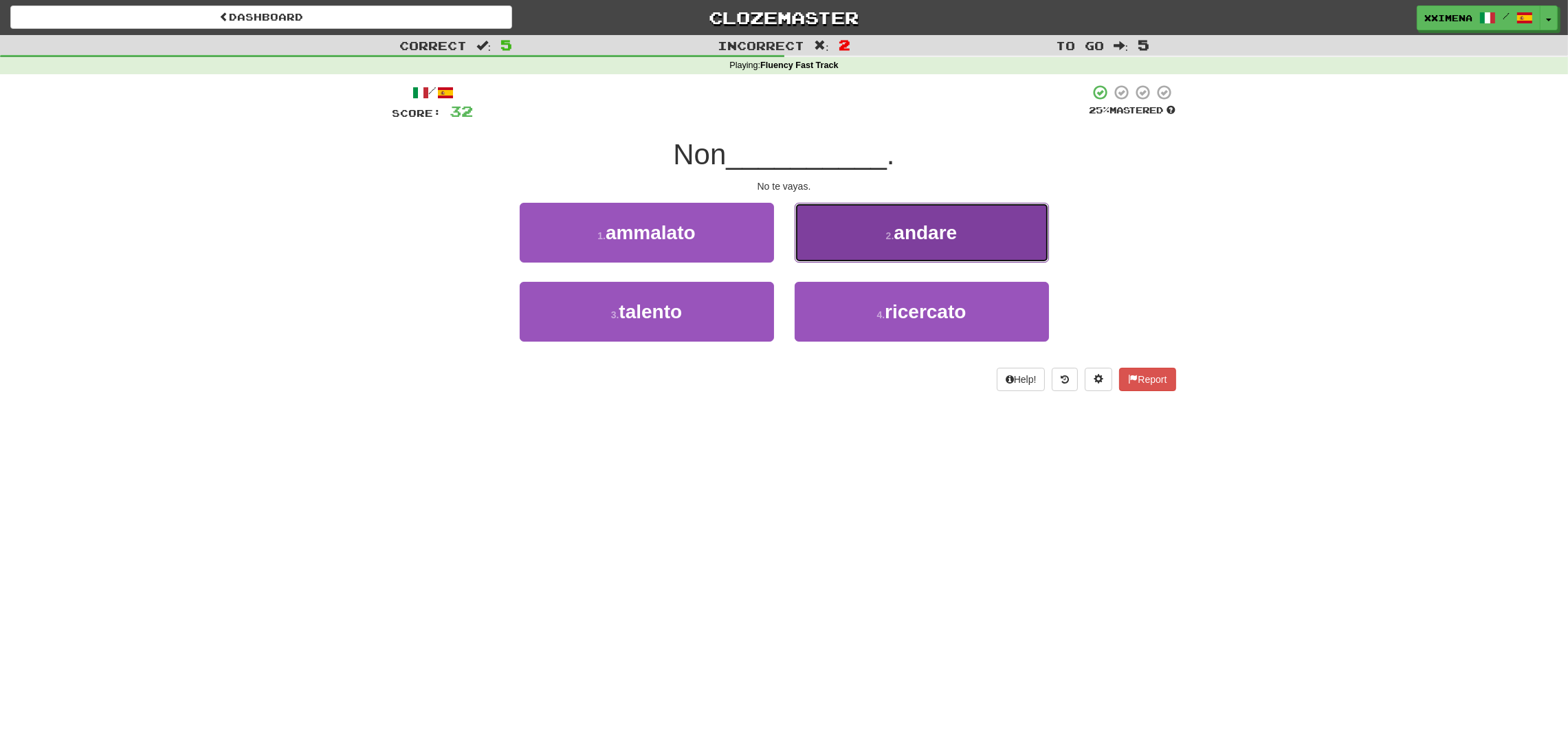
click at [889, 236] on small "2 ." at bounding box center [891, 235] width 8 height 11
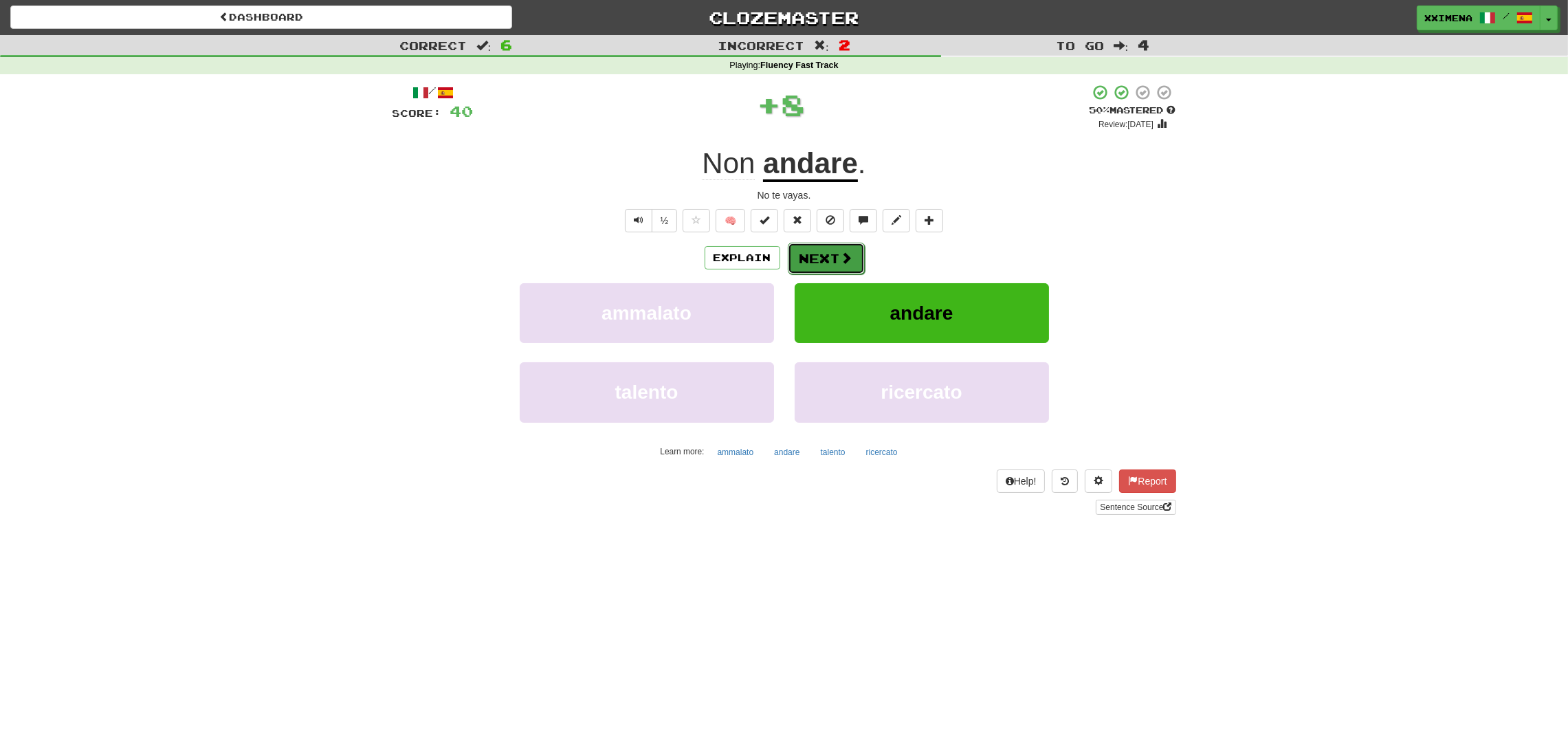
click at [818, 271] on button "Next" at bounding box center [826, 259] width 77 height 32
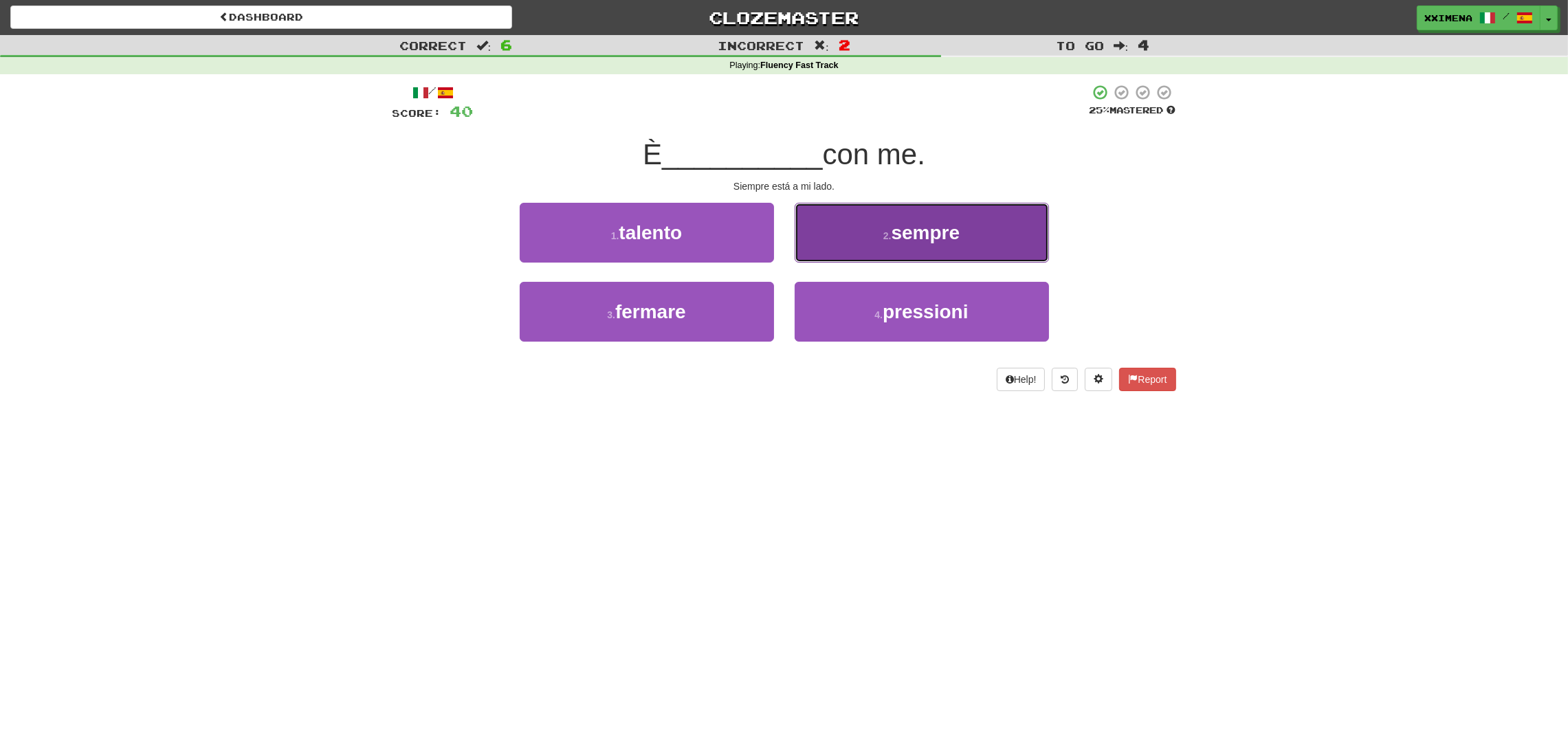
click at [867, 257] on button "2 . sempre" at bounding box center [921, 233] width 255 height 60
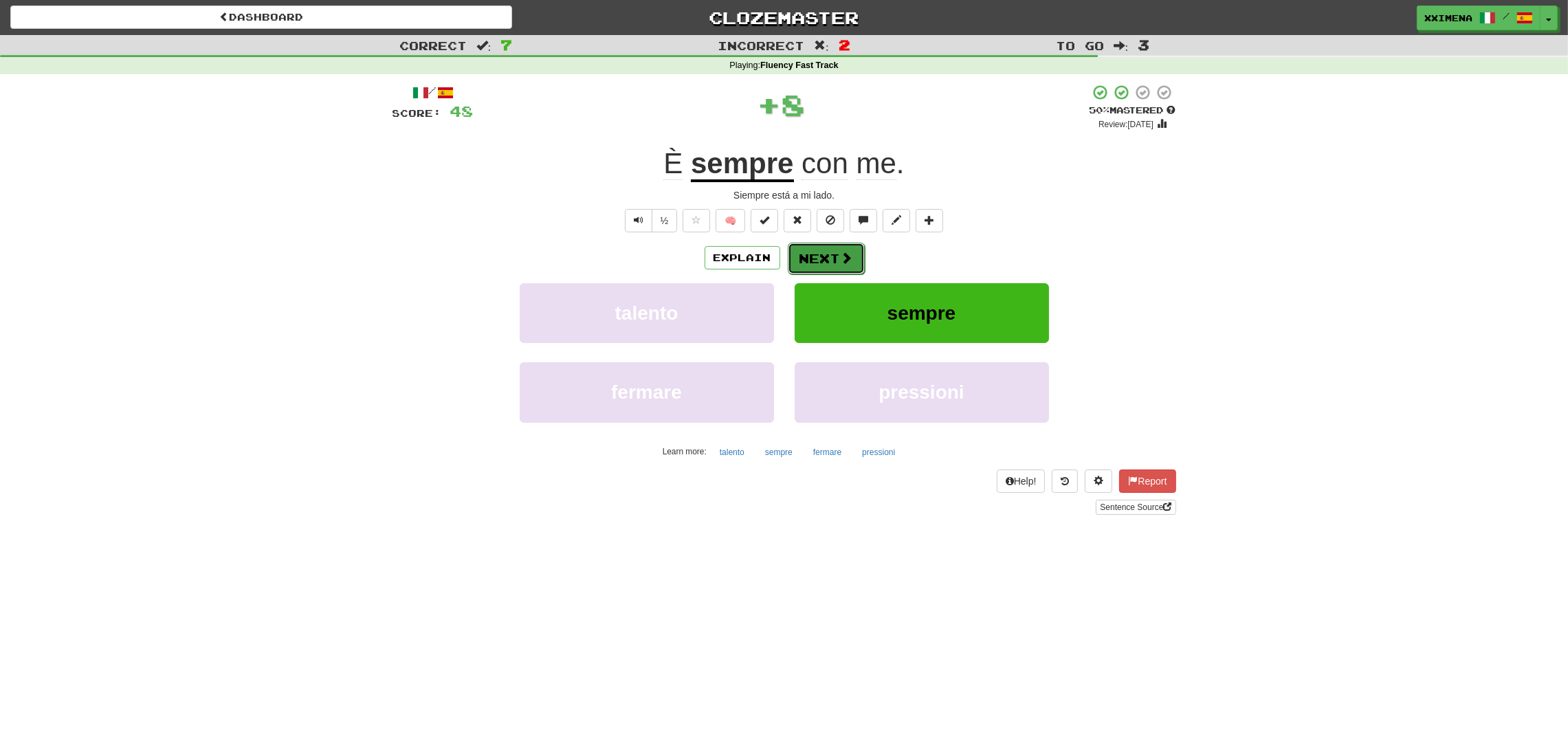
click at [828, 260] on button "Next" at bounding box center [826, 259] width 77 height 32
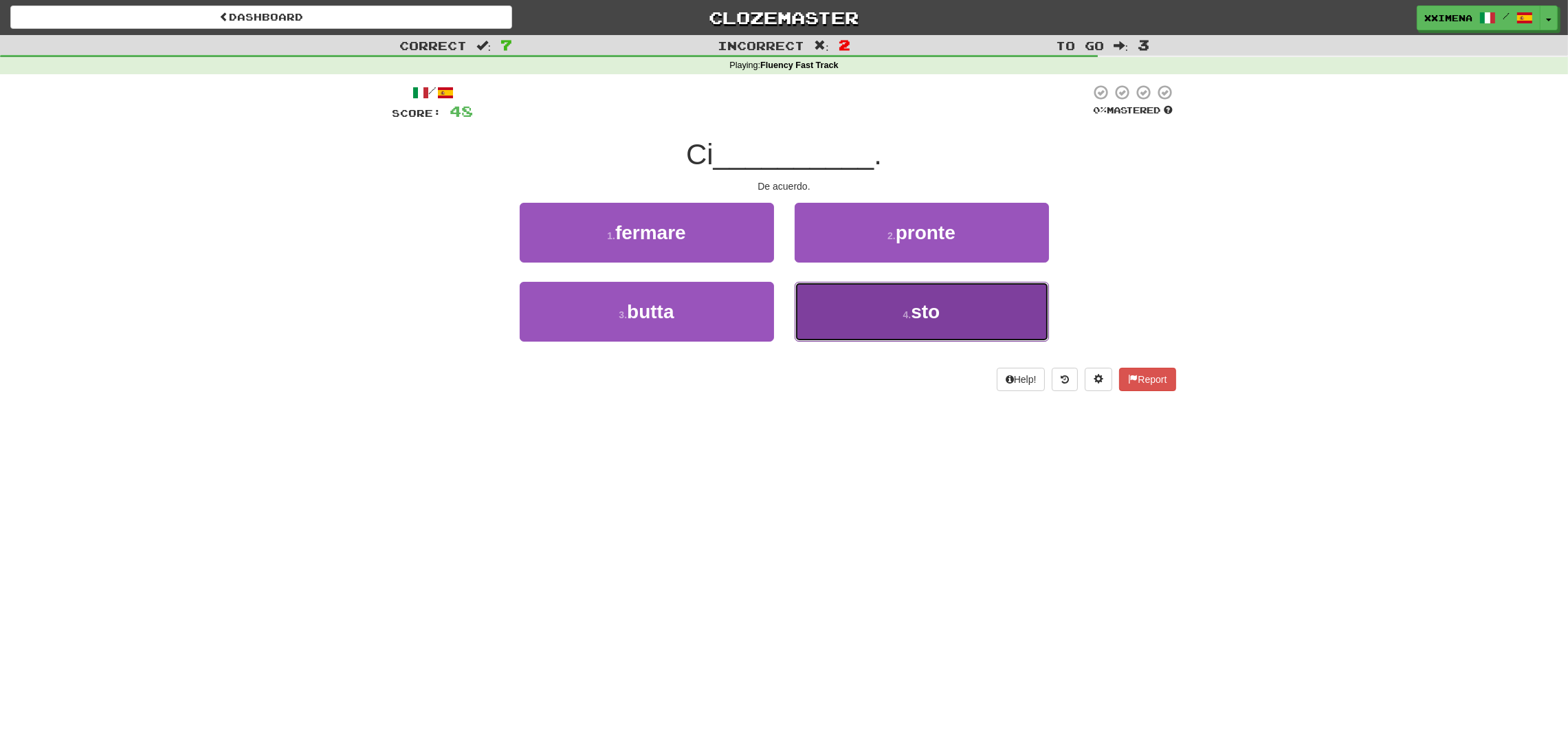
click at [876, 327] on button "4 . sto" at bounding box center [921, 312] width 255 height 60
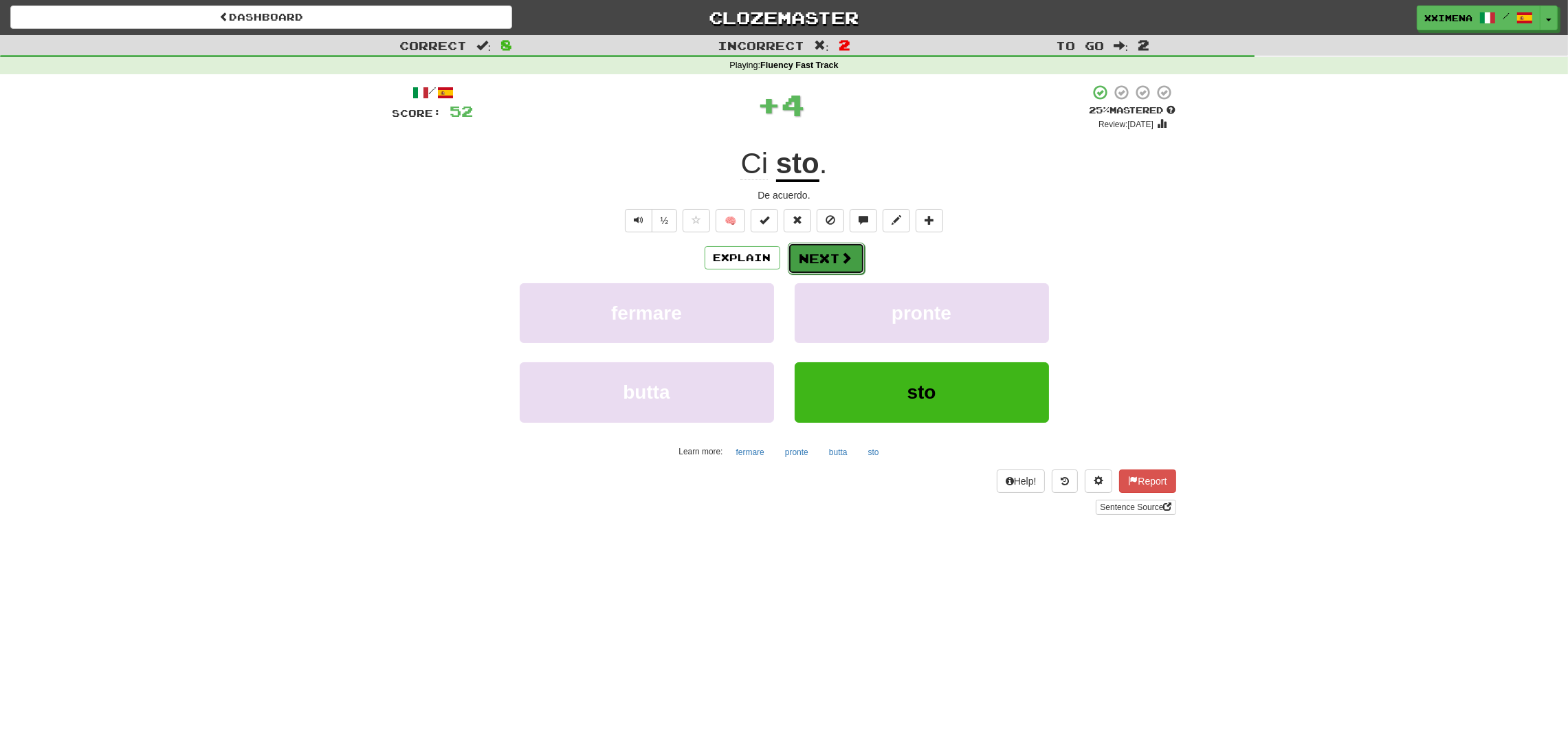
click at [852, 263] on button "Next" at bounding box center [826, 259] width 77 height 32
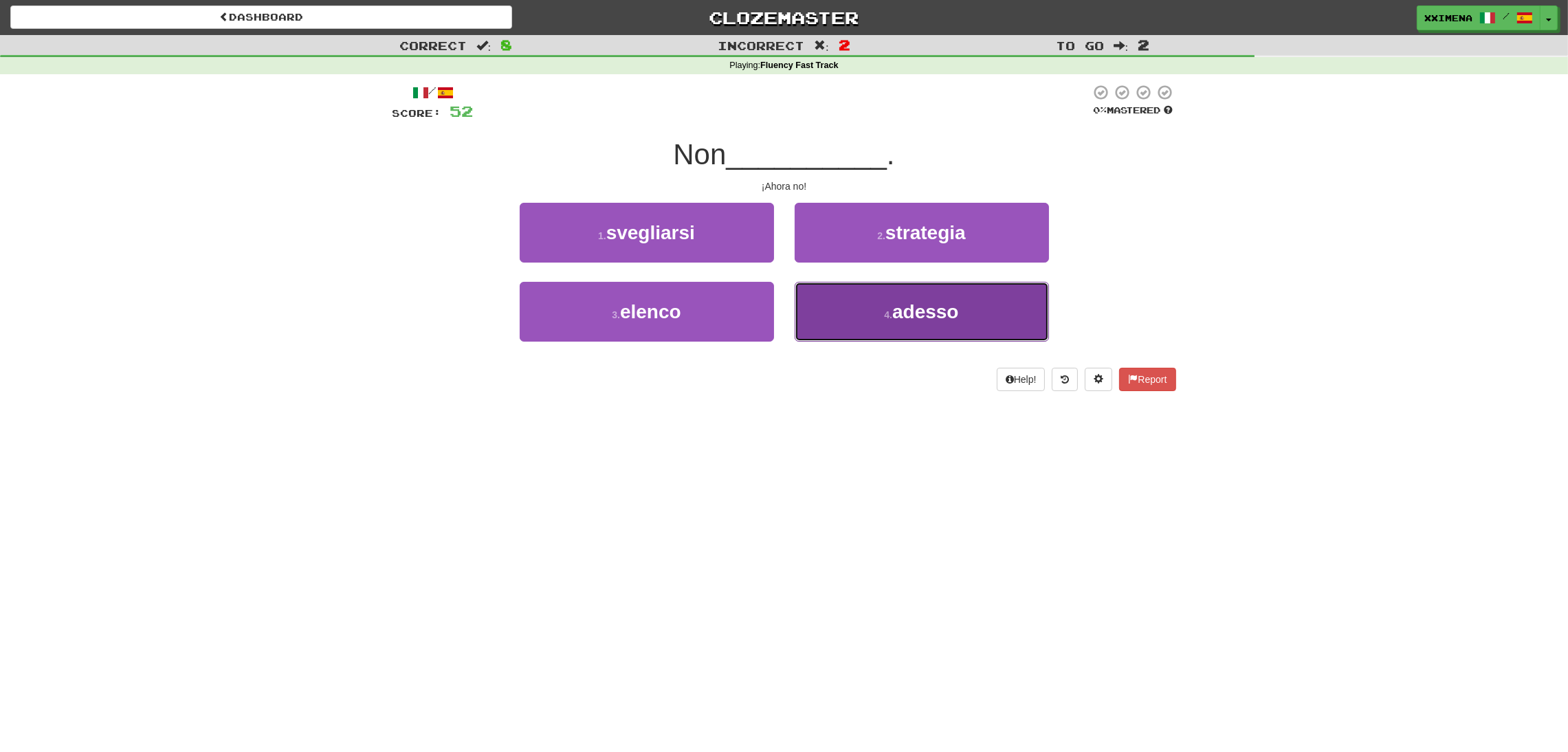
click at [878, 315] on button "4 . adesso" at bounding box center [921, 312] width 255 height 60
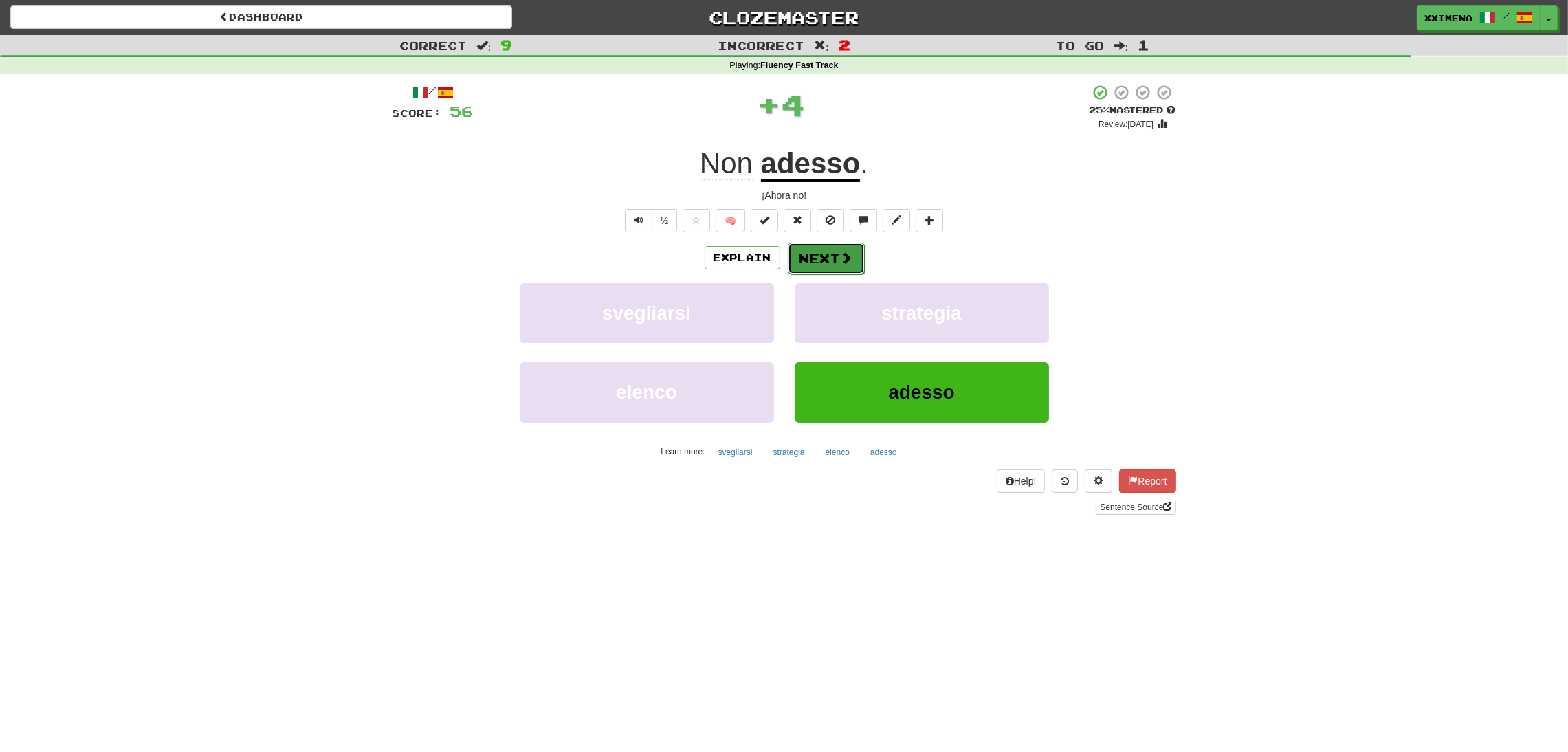
click at [842, 263] on span at bounding box center [847, 257] width 12 height 12
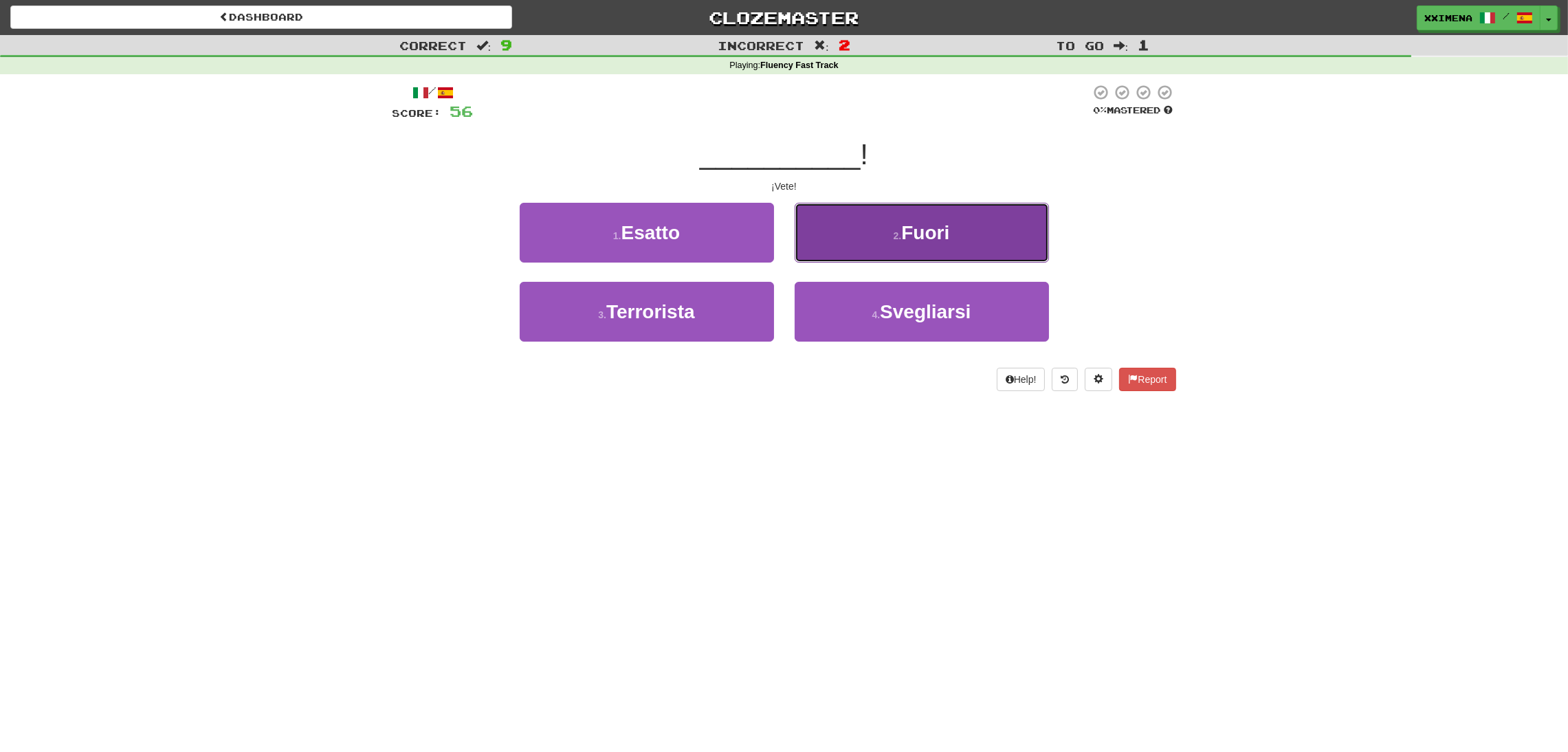
click at [858, 255] on button "2 . Fuori" at bounding box center [921, 233] width 255 height 60
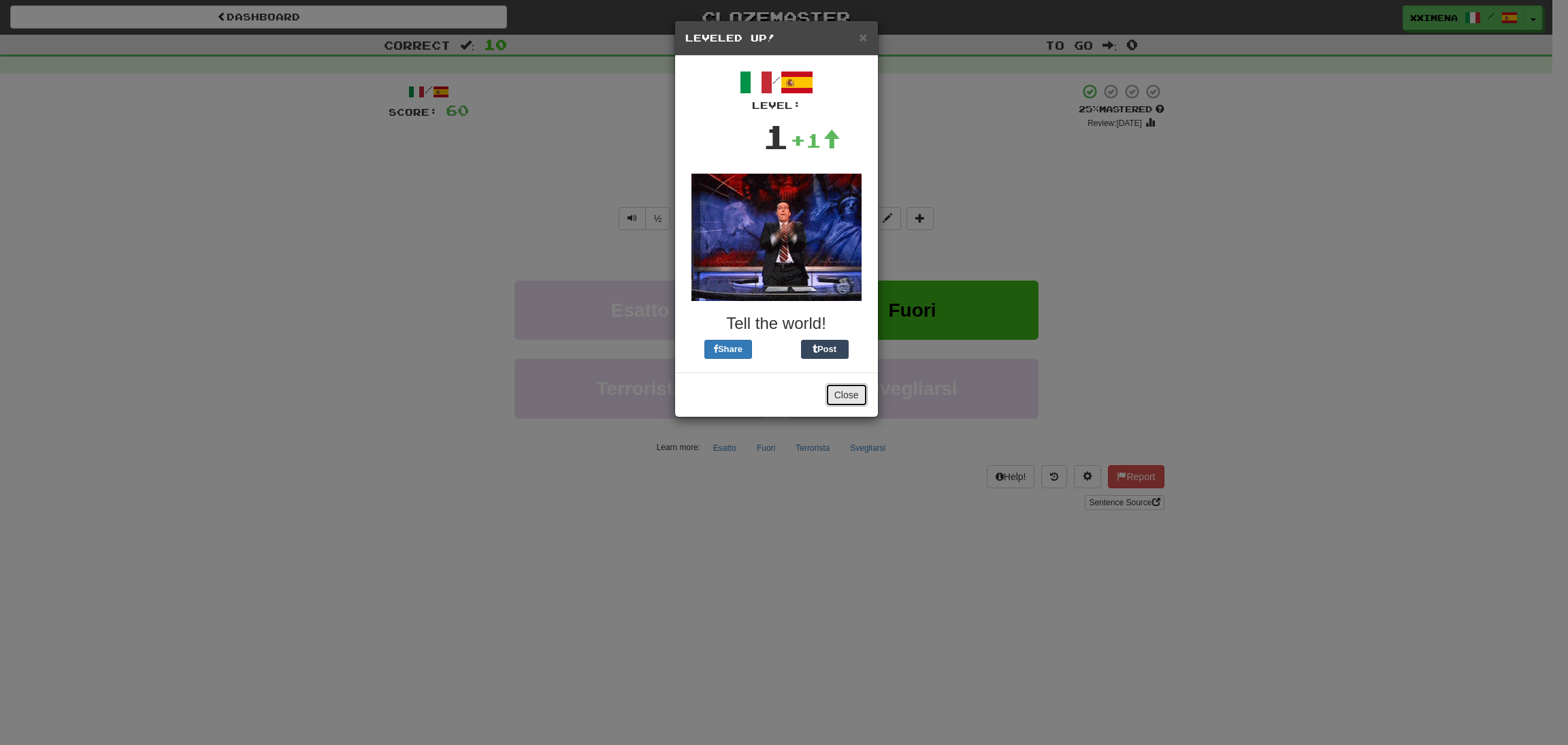
click at [847, 393] on button "Close" at bounding box center [846, 395] width 42 height 23
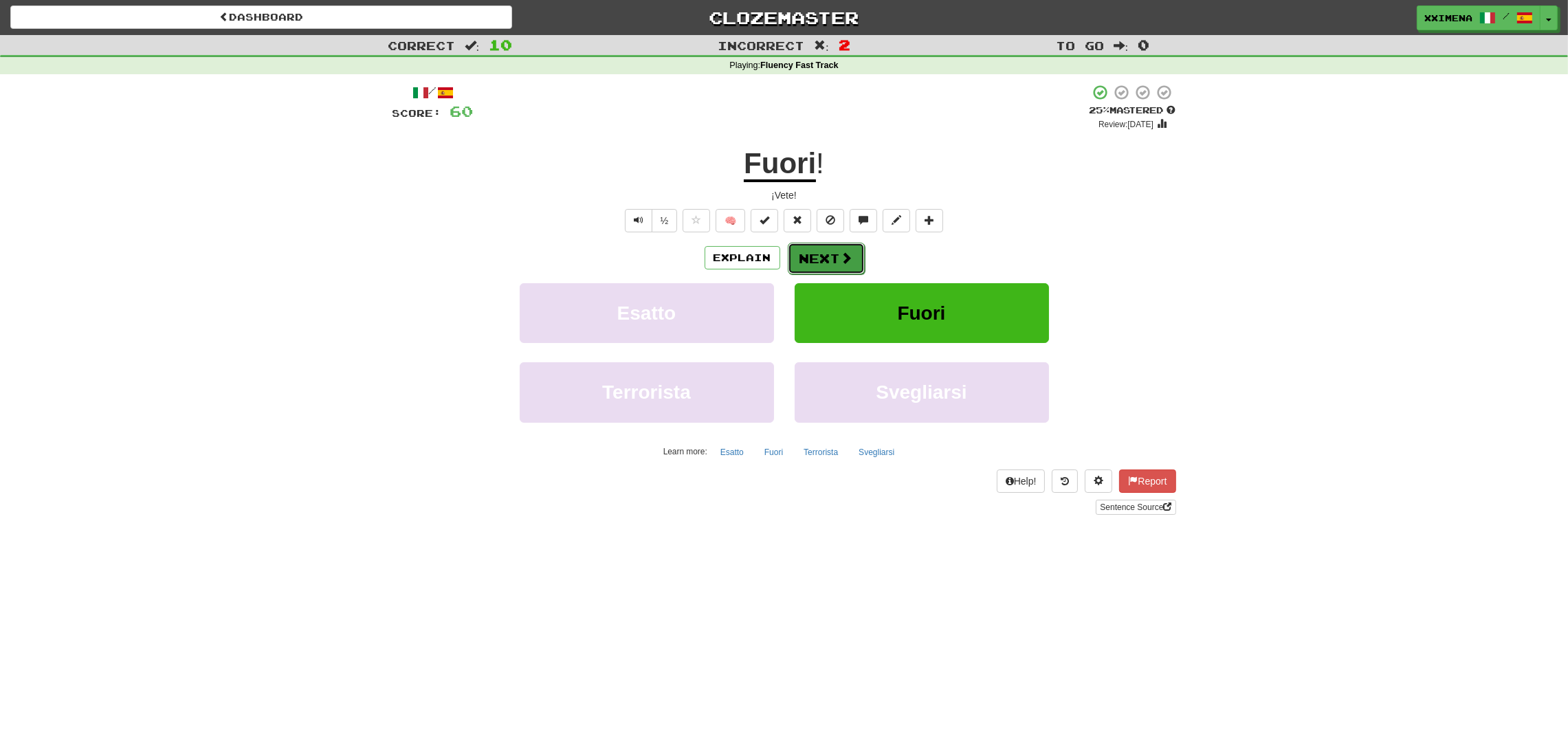
click at [847, 260] on span at bounding box center [847, 257] width 12 height 12
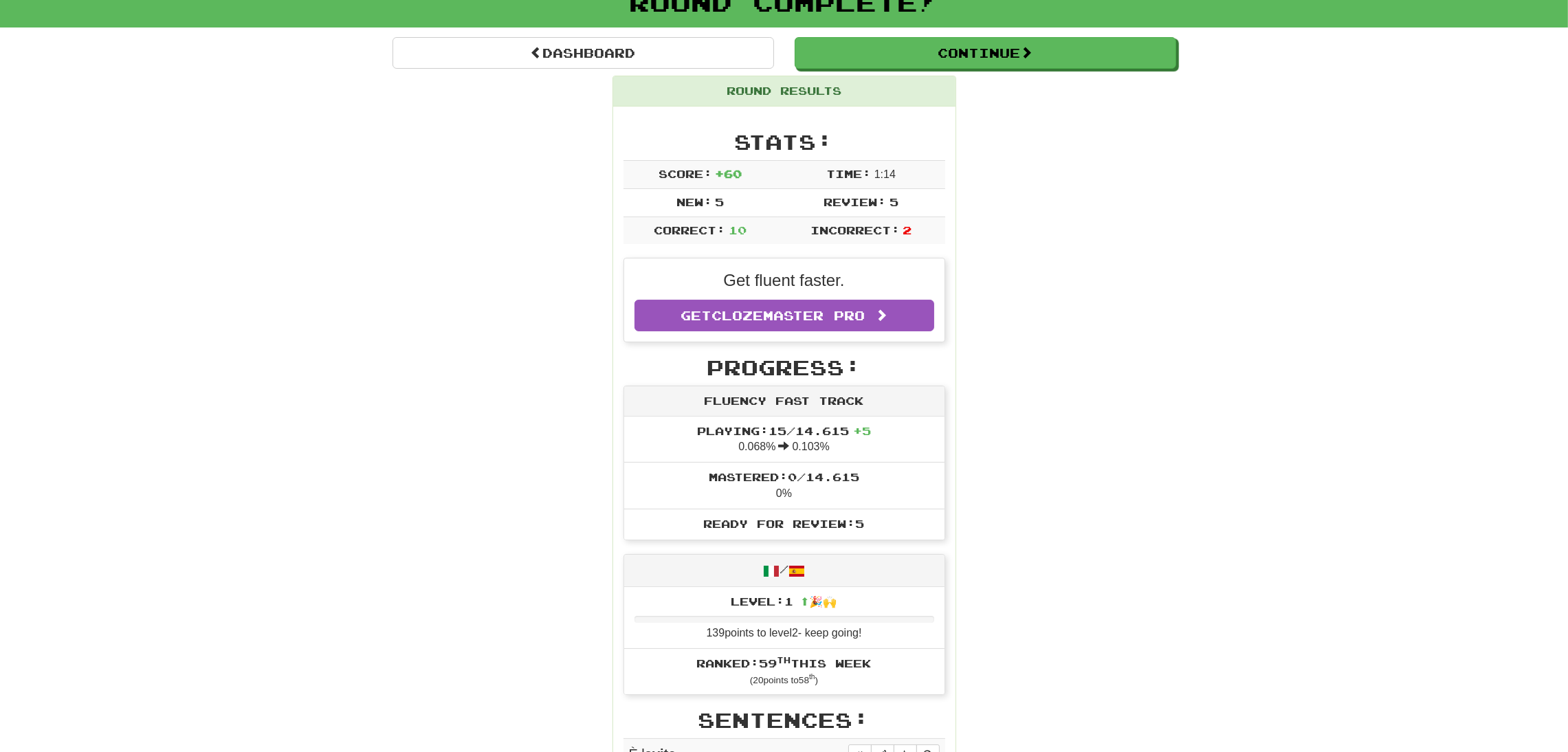
scroll to position [97, 0]
click at [356, 306] on div "Correct : 10 Incorrect : 2 To go : 0 Playing : Fluency Fast Track Round Complet…" at bounding box center [784, 667] width 1568 height 1459
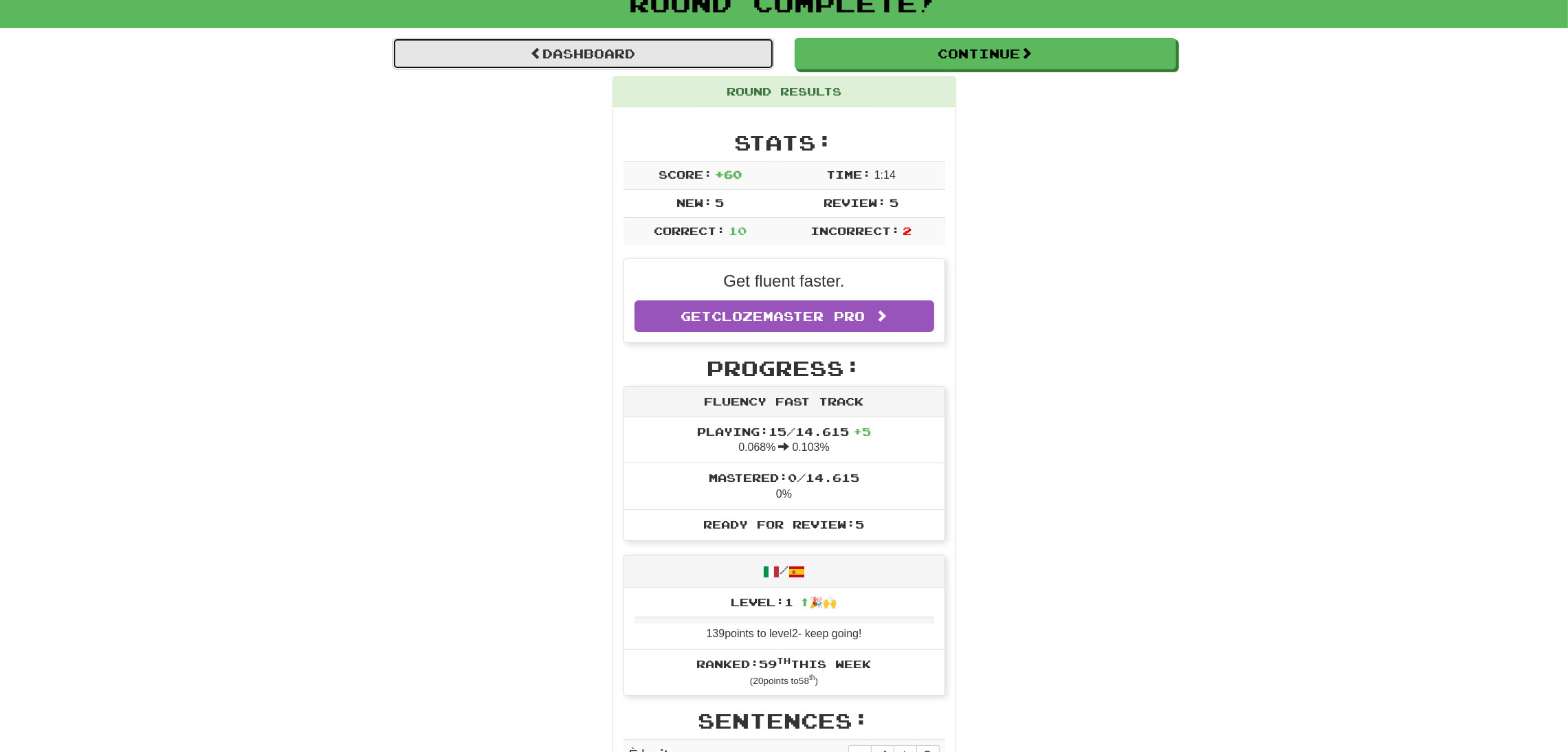
click at [711, 60] on link "Dashboard" at bounding box center [583, 54] width 381 height 32
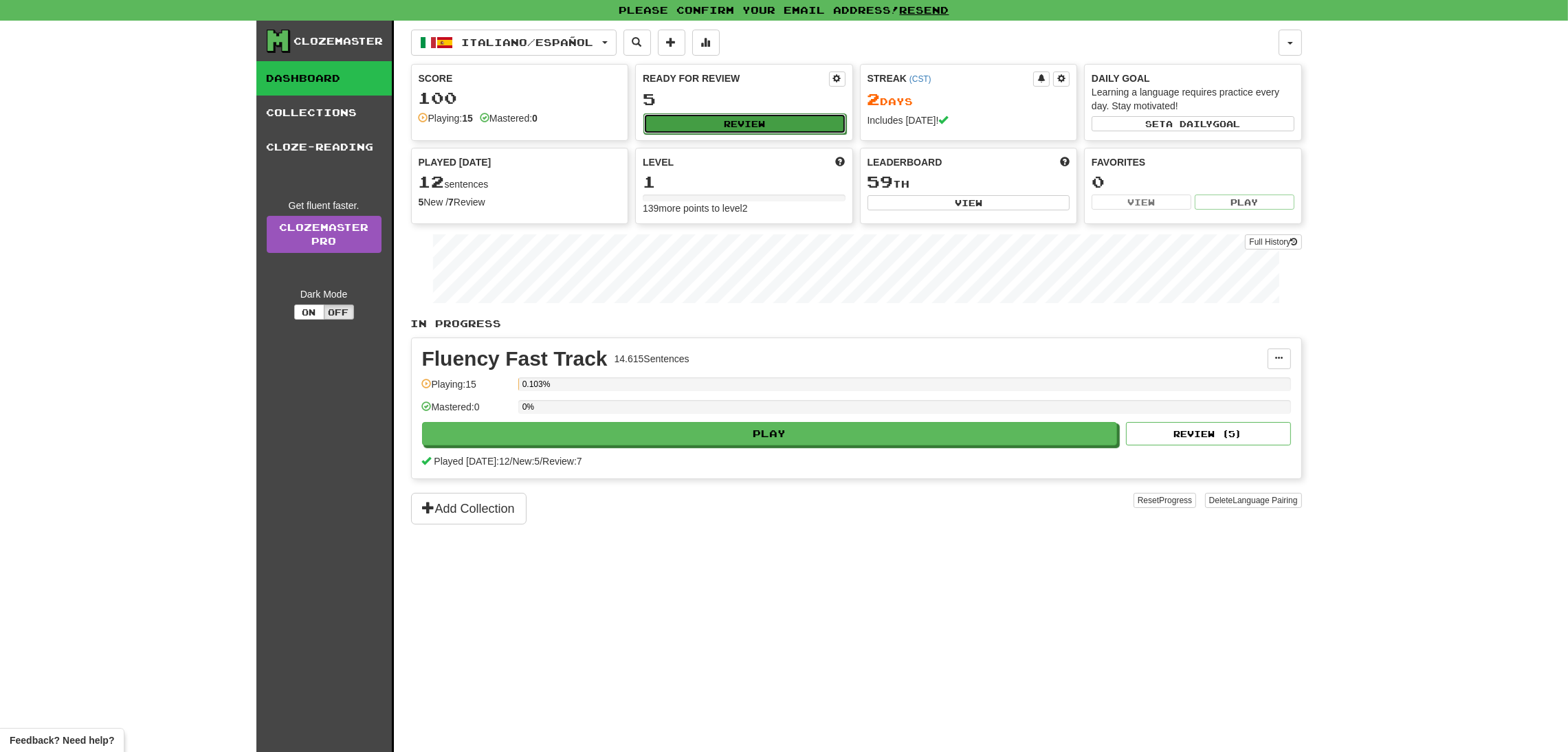
click at [733, 118] on button "Review" at bounding box center [745, 124] width 203 height 21
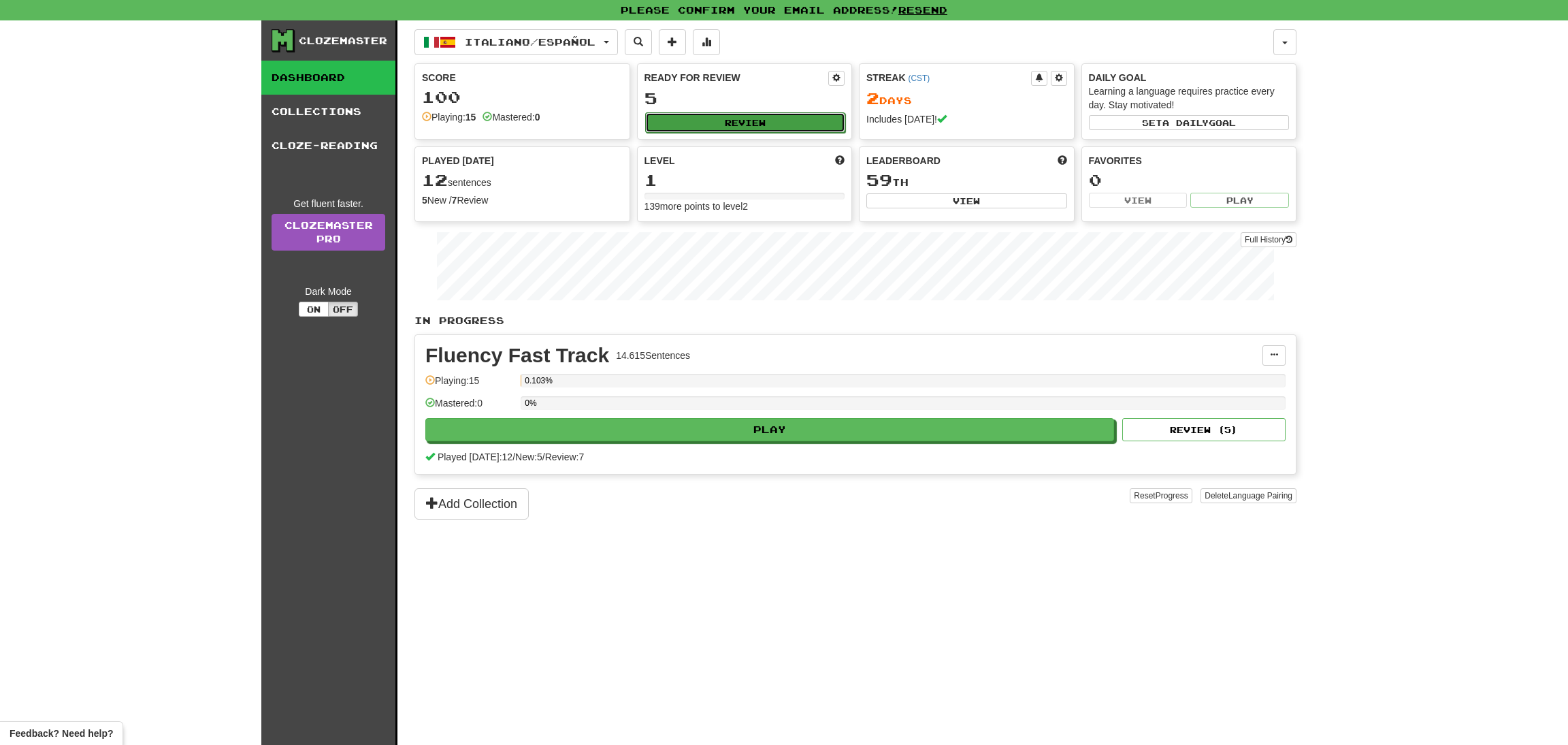
select select "**"
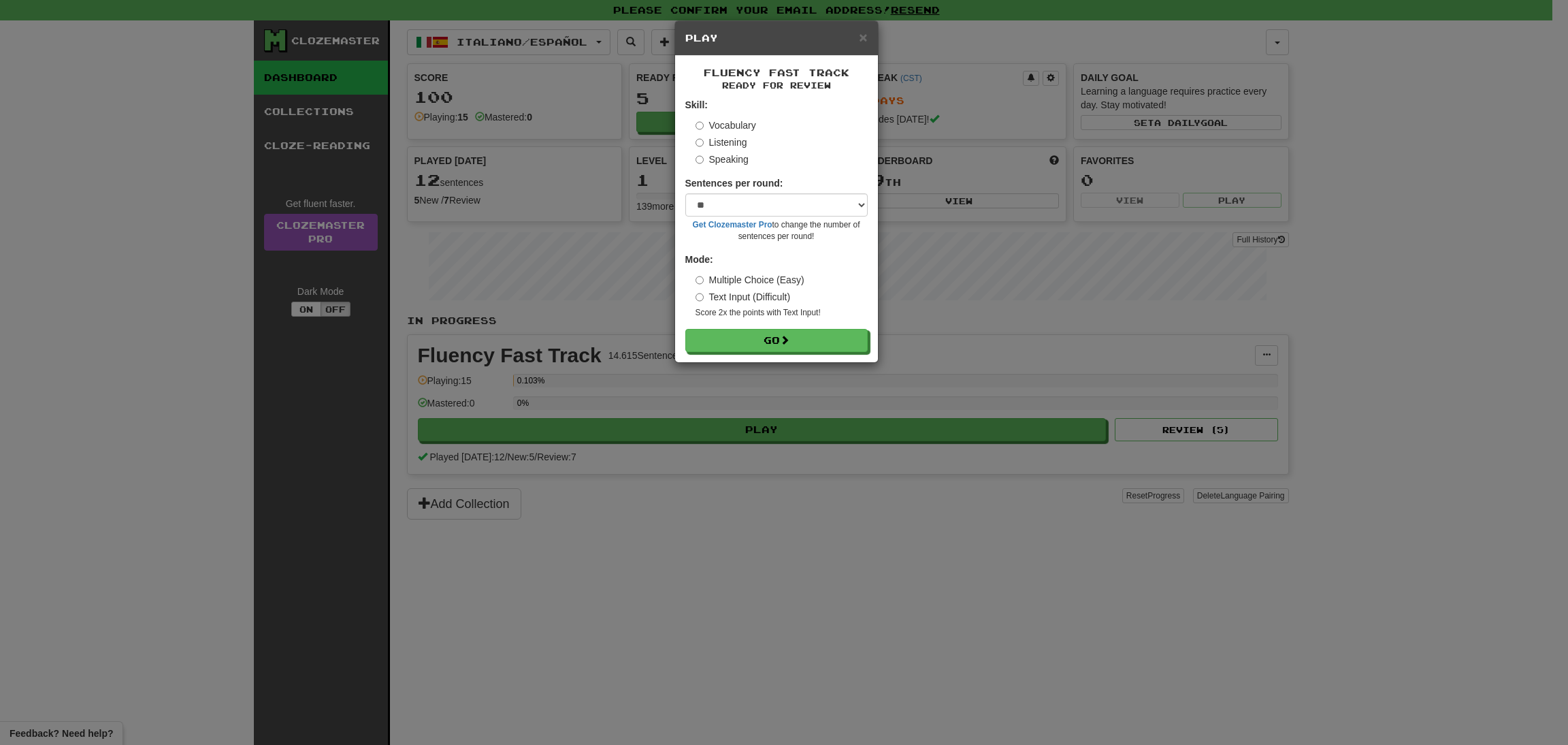
click at [867, 26] on div "× Play" at bounding box center [776, 39] width 203 height 34
click at [859, 50] on div "× Play" at bounding box center [776, 39] width 203 height 34
click at [860, 34] on span "×" at bounding box center [863, 37] width 8 height 16
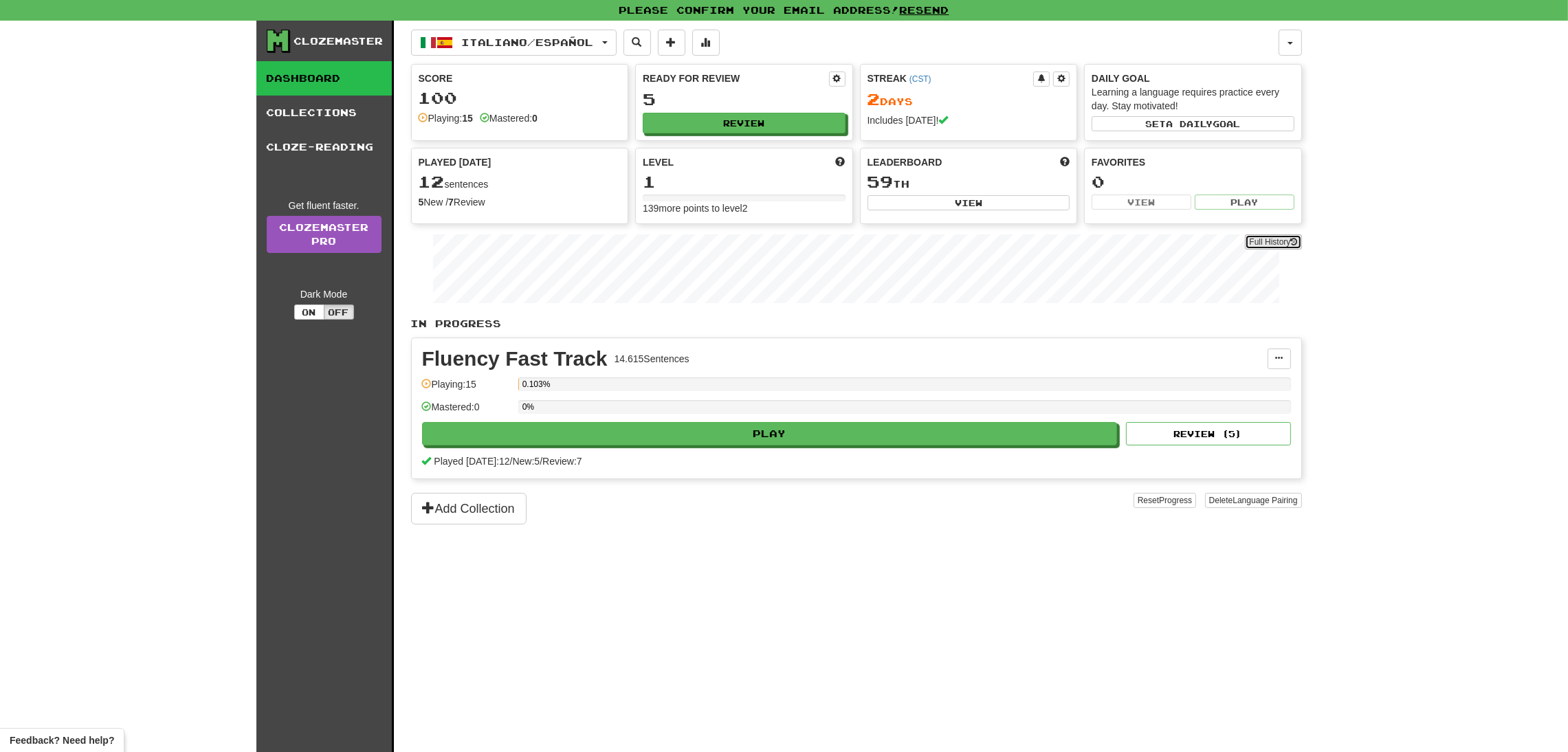
click at [1292, 239] on icon at bounding box center [1294, 242] width 7 height 8
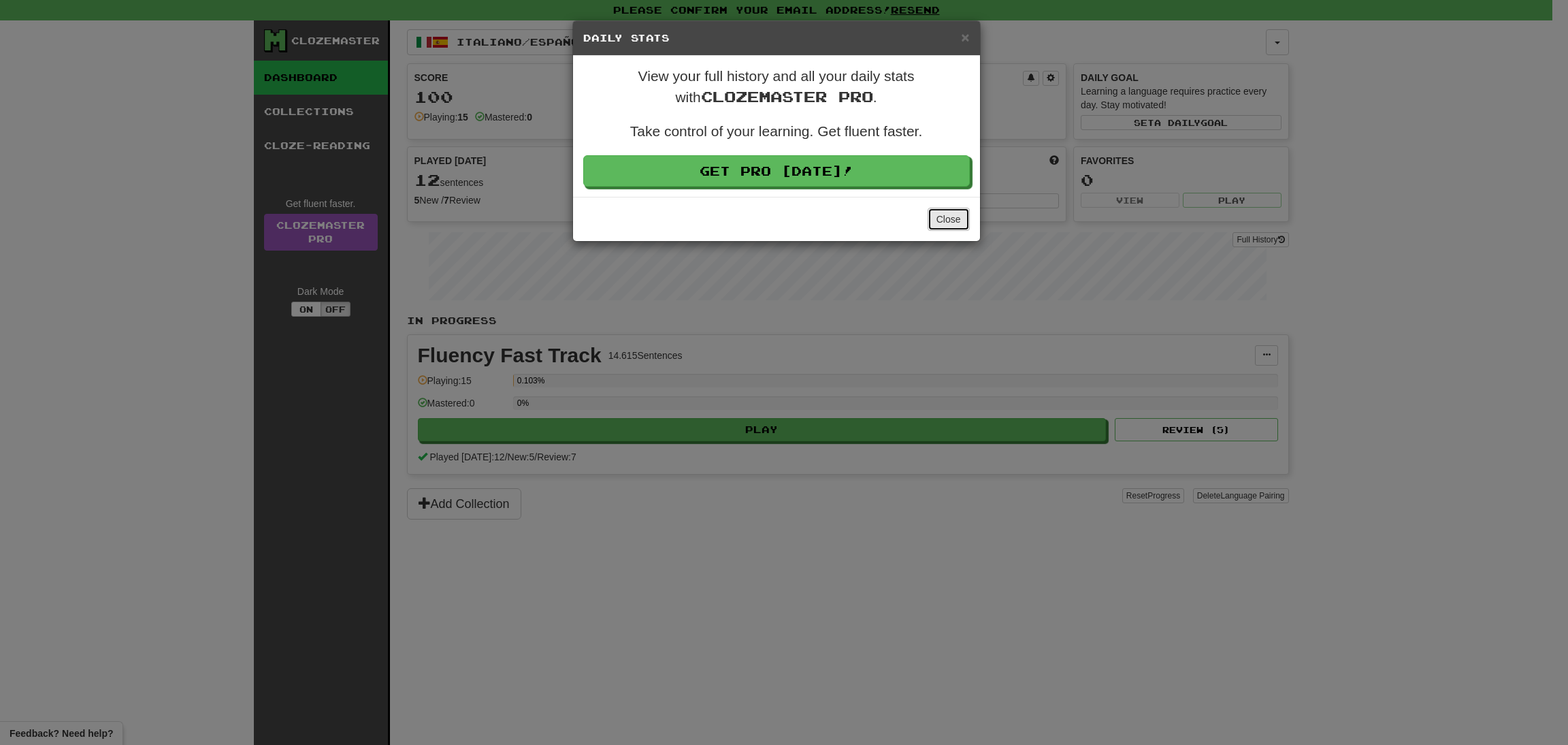
click at [961, 216] on button "Close" at bounding box center [948, 219] width 42 height 23
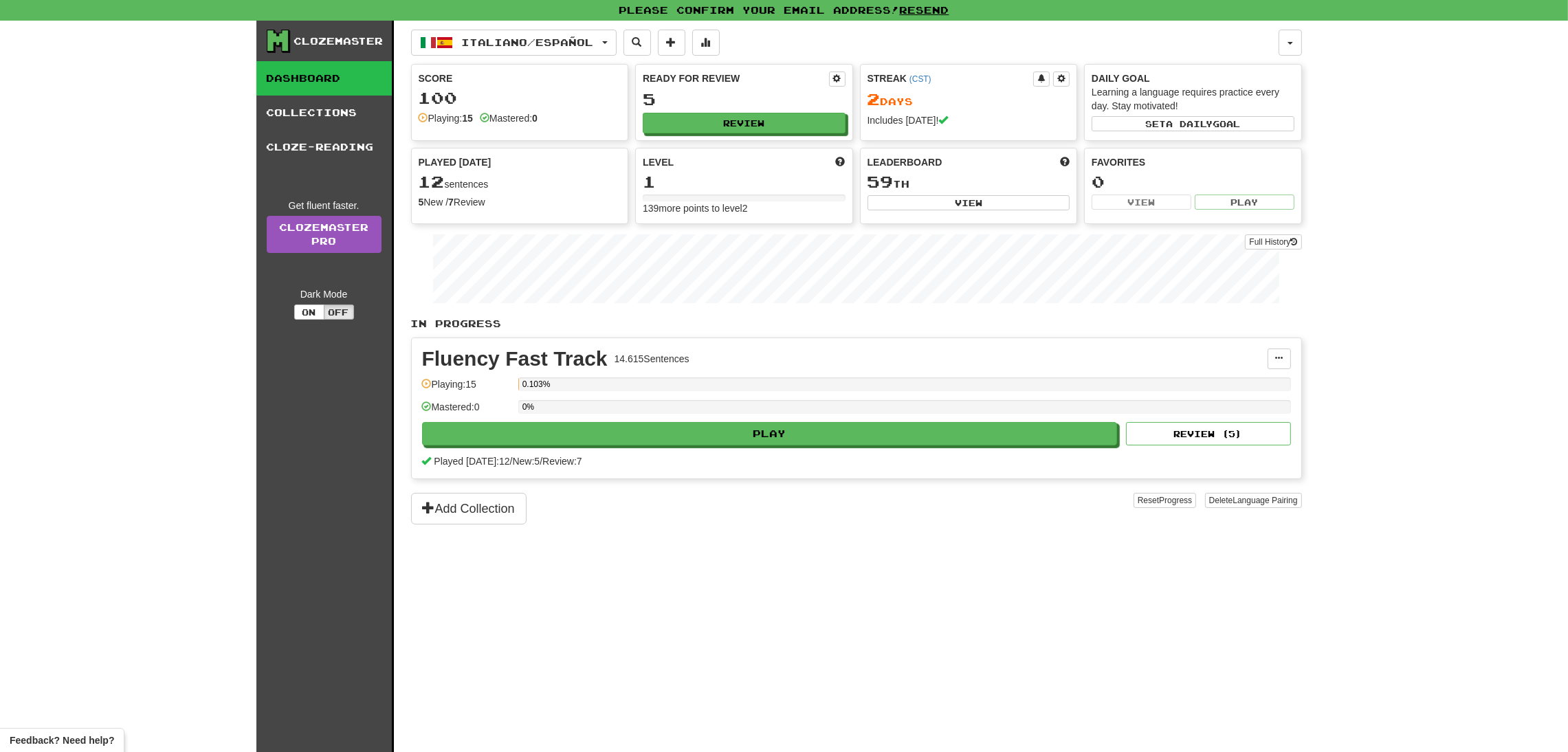
click at [1113, 596] on div "Italiano / Español Français / Español Streak: 0 Review: 0 Points today: 0 Itali…" at bounding box center [857, 403] width 891 height 765
click at [1362, 458] on div "Clozemaster Dashboard Collections Cloze-Reading Get fluent faster. Clozemaster …" at bounding box center [784, 386] width 1568 height 731
